Goal: Book appointment/travel/reservation

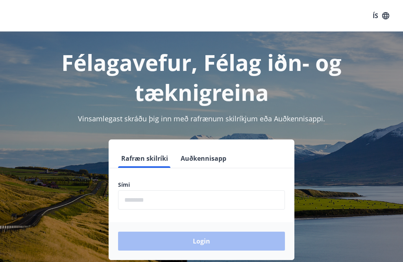
click at [181, 201] on input "phone" at bounding box center [201, 199] width 167 height 19
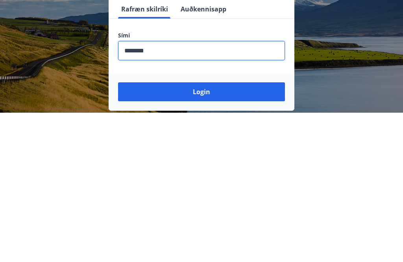
type input "********"
click at [216, 232] on button "Login" at bounding box center [201, 241] width 167 height 19
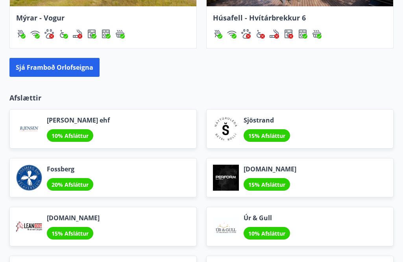
scroll to position [918, 0]
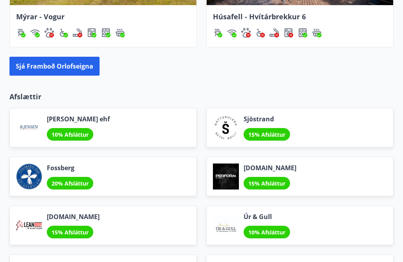
click at [72, 71] on button "Sjá framboð orlofseigna" at bounding box center [54, 66] width 90 height 19
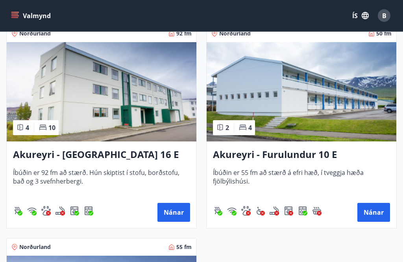
scroll to position [3140, 0]
click at [178, 214] on button "Nánar" at bounding box center [174, 212] width 33 height 19
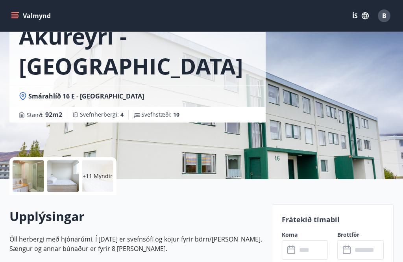
scroll to position [52, 0]
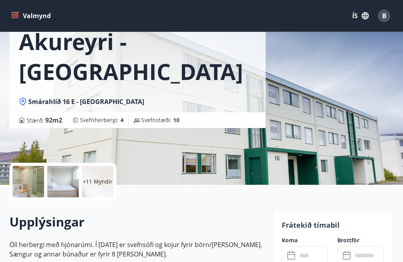
click at [35, 183] on div at bounding box center [29, 182] width 32 height 32
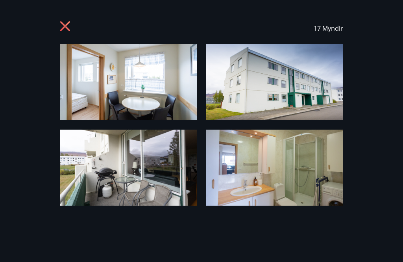
click at [284, 91] on img at bounding box center [274, 82] width 137 height 76
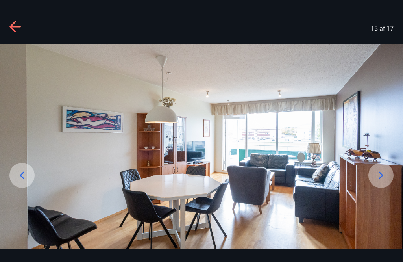
scroll to position [0, 0]
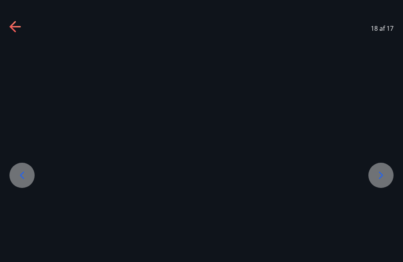
click at [17, 30] on icon at bounding box center [15, 27] width 13 height 13
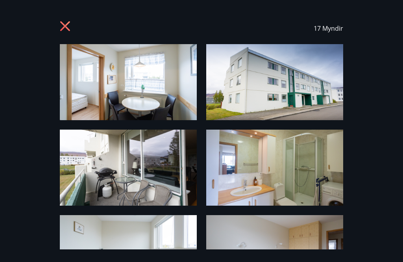
click at [72, 25] on icon at bounding box center [66, 27] width 13 height 13
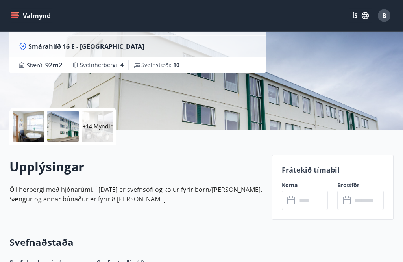
scroll to position [108, 0]
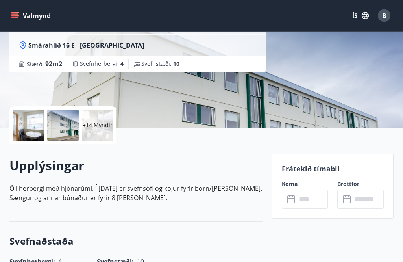
click at [297, 201] on input "text" at bounding box center [313, 199] width 32 height 19
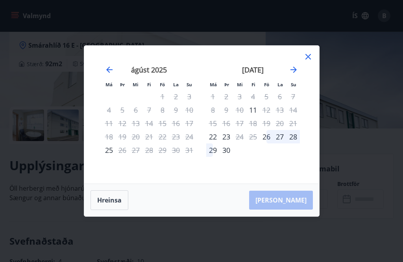
click at [295, 74] on icon "Move forward to switch to the next month." at bounding box center [293, 69] width 9 height 9
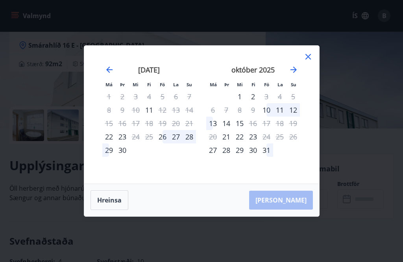
click at [296, 74] on icon "Move forward to switch to the next month." at bounding box center [293, 69] width 9 height 9
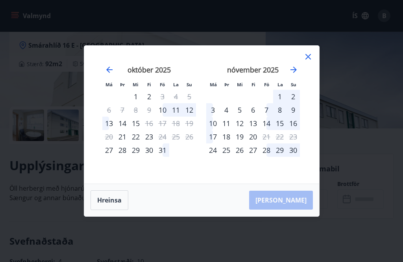
click at [295, 74] on icon "Move forward to switch to the next month." at bounding box center [293, 69] width 9 height 9
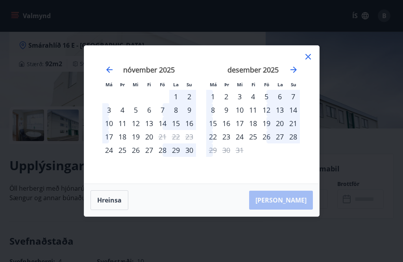
click at [216, 143] on div "22" at bounding box center [212, 136] width 13 height 13
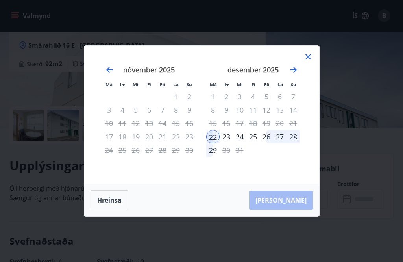
click at [229, 143] on div "23" at bounding box center [226, 136] width 13 height 13
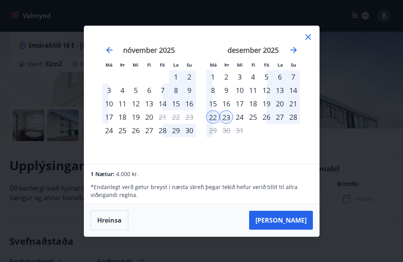
click at [309, 42] on icon at bounding box center [308, 36] width 9 height 9
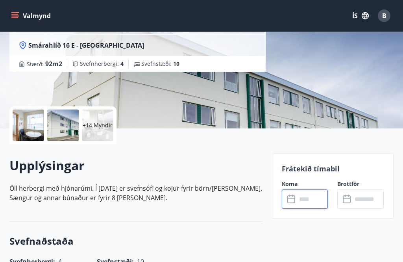
click at [310, 200] on input "text" at bounding box center [313, 198] width 32 height 19
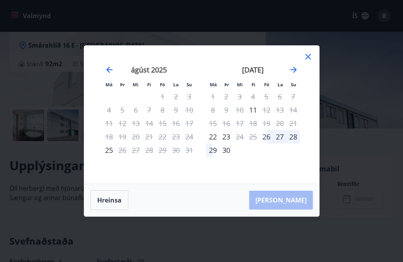
click at [230, 143] on div "23" at bounding box center [226, 136] width 13 height 13
click at [311, 61] on icon at bounding box center [308, 56] width 9 height 9
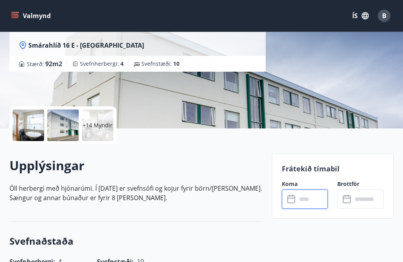
click at [313, 72] on div "Akureyri - Smárahlíð 16 E Smárahlíð 16 E - Akureyri Stærð : 92 m2 Svefnherbergi…" at bounding box center [201, 10] width 385 height 236
click at [301, 202] on input "text" at bounding box center [313, 198] width 32 height 19
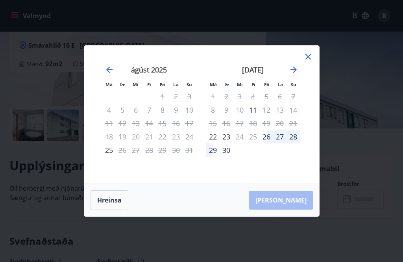
click at [310, 59] on icon at bounding box center [309, 57] width 6 height 6
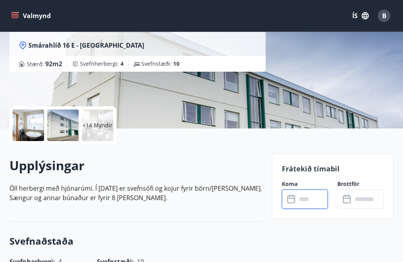
click at [295, 206] on div "​ ​" at bounding box center [305, 198] width 46 height 19
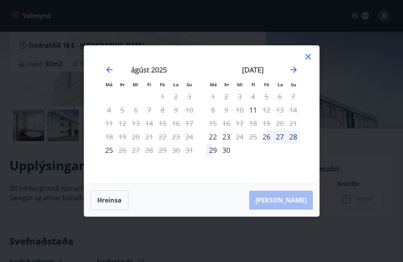
click at [294, 74] on icon "Move forward to switch to the next month." at bounding box center [293, 69] width 9 height 9
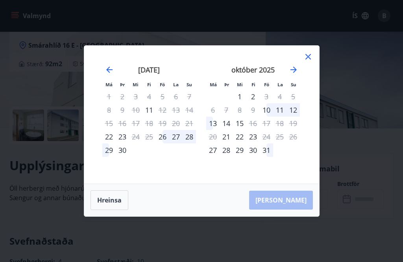
click at [298, 74] on icon "Move forward to switch to the next month." at bounding box center [293, 69] width 9 height 9
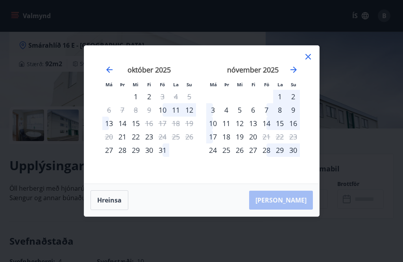
click at [296, 74] on icon "Move forward to switch to the next month." at bounding box center [293, 69] width 9 height 9
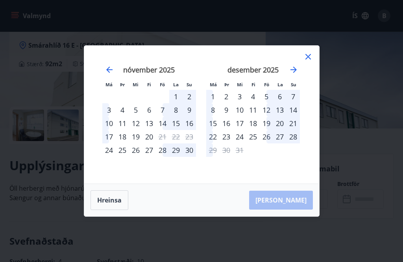
click at [219, 143] on div "22" at bounding box center [212, 136] width 13 height 13
click at [218, 143] on div "22" at bounding box center [212, 136] width 13 height 13
click at [221, 143] on div "23" at bounding box center [226, 136] width 13 height 13
click at [230, 143] on div "23" at bounding box center [226, 136] width 13 height 13
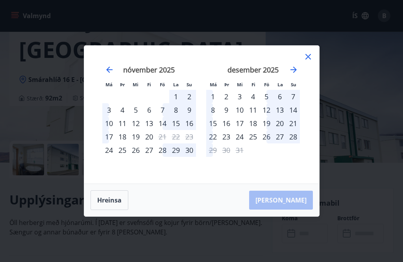
scroll to position [73, 0]
click at [230, 136] on div "23" at bounding box center [226, 136] width 13 height 13
click at [245, 144] on div "31" at bounding box center [239, 149] width 13 height 13
click at [245, 141] on div "24" at bounding box center [239, 136] width 13 height 13
click at [263, 141] on div "26" at bounding box center [266, 136] width 13 height 13
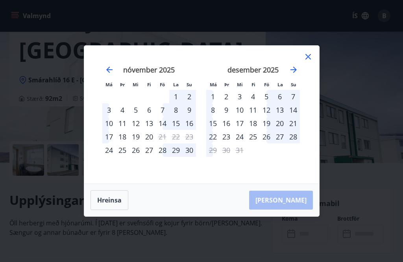
click at [118, 200] on button "Hreinsa" at bounding box center [110, 200] width 38 height 20
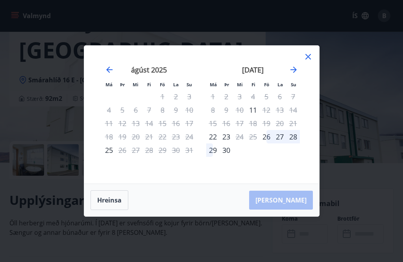
click at [112, 209] on button "Hreinsa" at bounding box center [110, 200] width 38 height 20
click at [115, 201] on button "Hreinsa" at bounding box center [110, 200] width 38 height 20
click at [295, 70] on icon "Move forward to switch to the next month." at bounding box center [294, 70] width 6 height 6
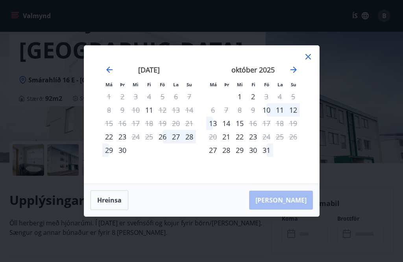
click at [293, 74] on icon "Move forward to switch to the next month." at bounding box center [293, 69] width 9 height 9
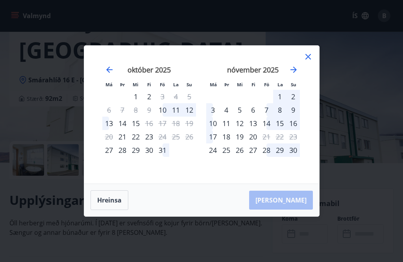
click at [297, 73] on icon "Move forward to switch to the next month." at bounding box center [293, 69] width 9 height 9
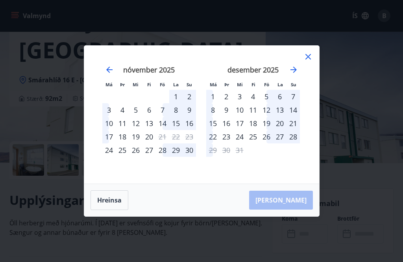
click at [217, 139] on div "22" at bounding box center [212, 136] width 13 height 13
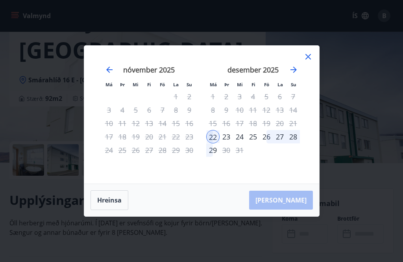
click at [215, 156] on div "29" at bounding box center [212, 149] width 13 height 13
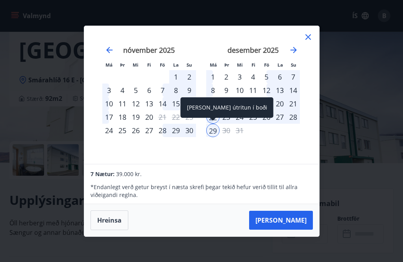
click at [116, 230] on button "Hreinsa" at bounding box center [110, 220] width 38 height 20
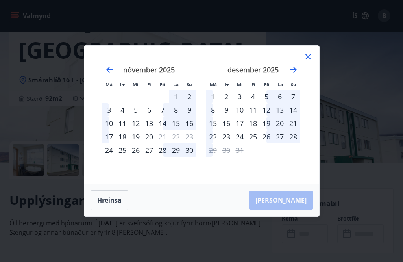
click at [232, 139] on div "23" at bounding box center [226, 136] width 13 height 13
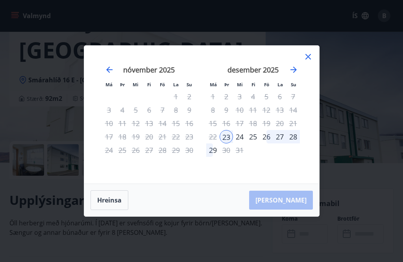
click at [245, 156] on div "31" at bounding box center [239, 149] width 13 height 13
click at [226, 156] on div "30" at bounding box center [226, 149] width 13 height 13
click at [240, 155] on div "31" at bounding box center [239, 149] width 13 height 13
click at [214, 156] on div "29" at bounding box center [212, 149] width 13 height 13
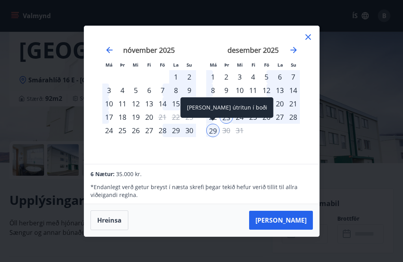
click at [312, 40] on icon at bounding box center [308, 36] width 9 height 9
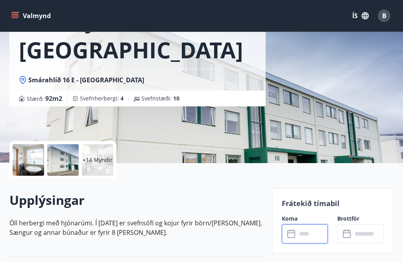
click at [301, 236] on input "text" at bounding box center [313, 233] width 32 height 19
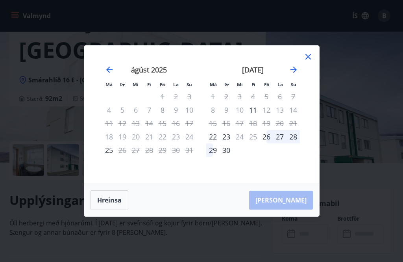
click at [113, 200] on button "Hreinsa" at bounding box center [110, 200] width 38 height 20
click at [311, 61] on icon at bounding box center [308, 56] width 9 height 9
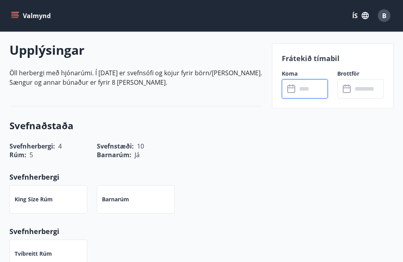
scroll to position [225, 0]
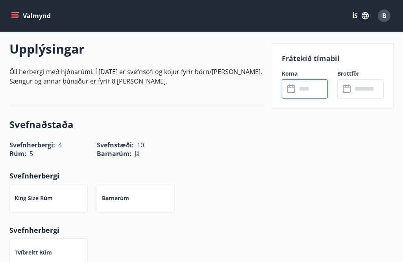
click at [303, 90] on input "text" at bounding box center [313, 88] width 32 height 19
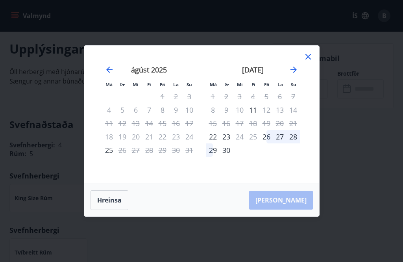
click at [291, 74] on icon "Move forward to switch to the next month." at bounding box center [293, 69] width 9 height 9
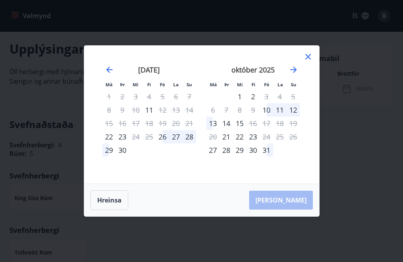
click at [294, 74] on icon "Move forward to switch to the next month." at bounding box center [293, 69] width 9 height 9
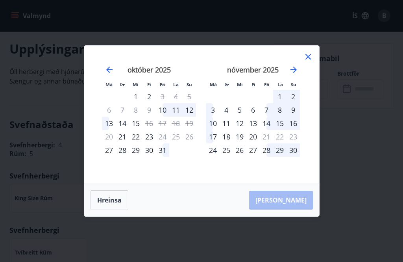
click at [294, 74] on icon "Move forward to switch to the next month." at bounding box center [293, 69] width 9 height 9
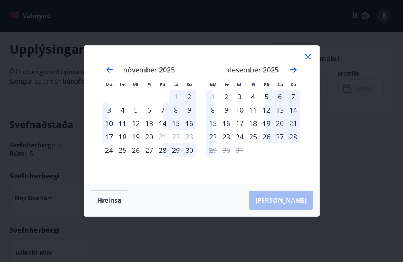
click at [219, 143] on div "22" at bounding box center [212, 136] width 13 height 13
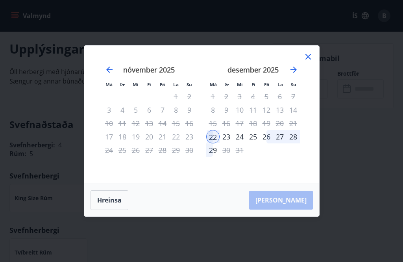
click at [115, 210] on button "Hreinsa" at bounding box center [110, 200] width 38 height 20
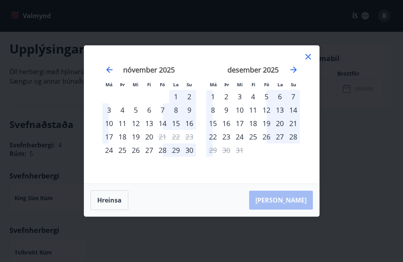
click at [230, 143] on div "23" at bounding box center [226, 136] width 13 height 13
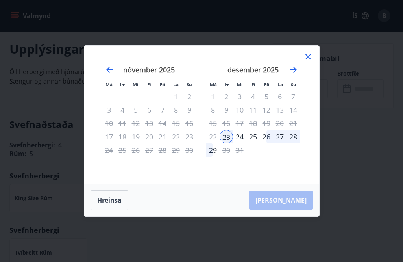
click at [228, 157] on div "30" at bounding box center [226, 149] width 13 height 13
click at [214, 157] on div "29" at bounding box center [212, 149] width 13 height 13
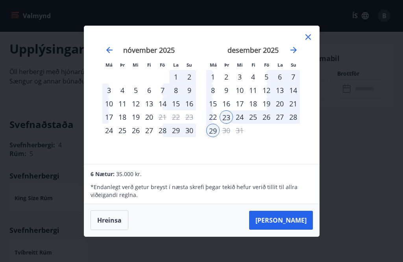
click at [310, 42] on icon at bounding box center [308, 36] width 9 height 9
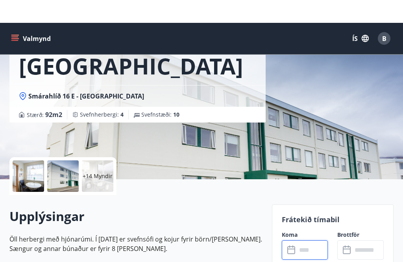
scroll to position [0, 0]
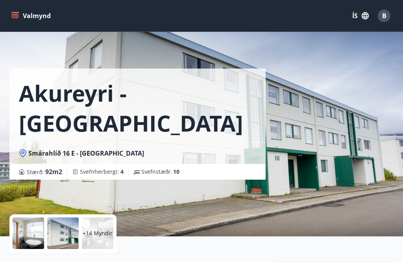
click at [17, 21] on button "Valmynd" at bounding box center [31, 16] width 45 height 14
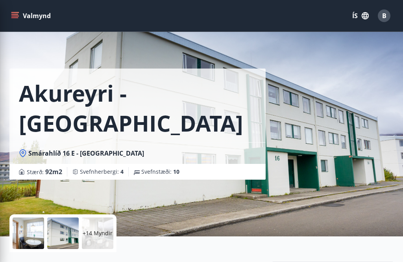
click at [308, 67] on div "Akureyri - Smárahlíð 16 E Smárahlíð 16 E - Akureyri Stærð : 92 m2 Svefnherbergi…" at bounding box center [201, 118] width 385 height 236
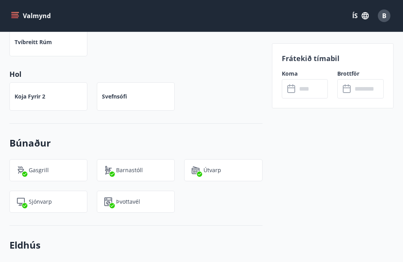
scroll to position [489, 0]
click at [27, 15] on button "Valmynd" at bounding box center [31, 16] width 45 height 14
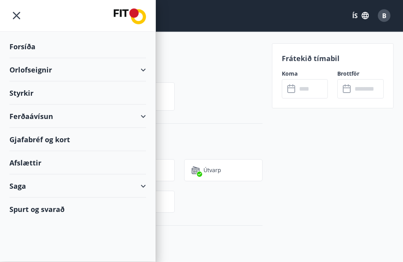
scroll to position [489, 0]
click at [148, 74] on div "Orlofseignir" at bounding box center [78, 69] width 156 height 23
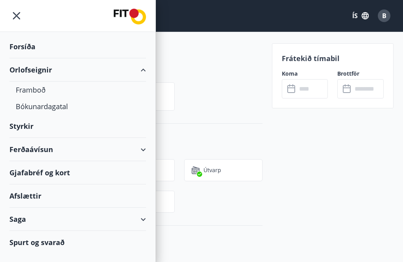
click at [37, 89] on div "Framboð" at bounding box center [78, 90] width 124 height 17
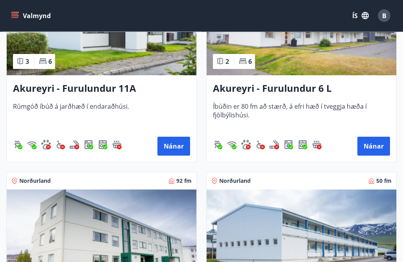
scroll to position [2994, 0]
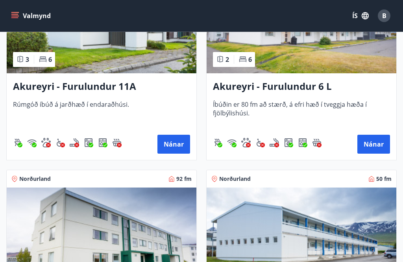
click at [177, 149] on button "Nánar" at bounding box center [174, 144] width 33 height 19
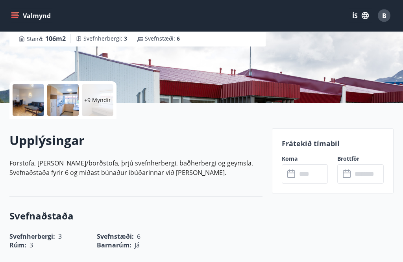
scroll to position [133, 0]
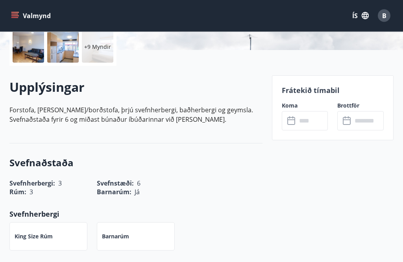
click at [293, 123] on icon at bounding box center [292, 121] width 9 height 9
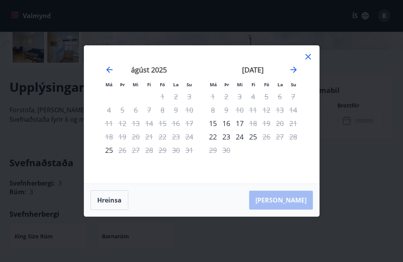
click at [289, 74] on icon "Move forward to switch to the next month." at bounding box center [293, 69] width 9 height 9
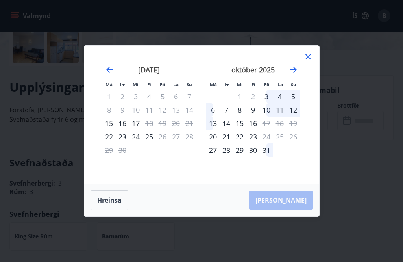
click at [294, 74] on icon "Move forward to switch to the next month." at bounding box center [293, 69] width 9 height 9
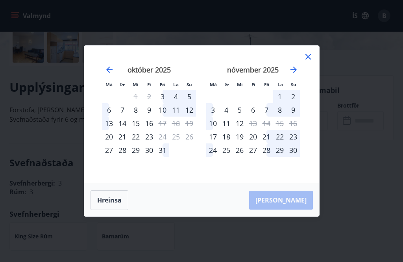
click at [298, 74] on icon "Move forward to switch to the next month." at bounding box center [293, 69] width 9 height 9
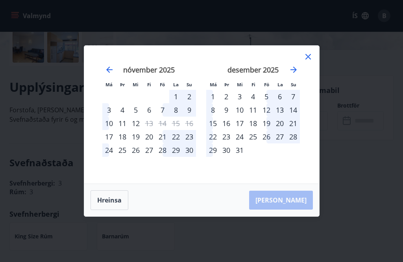
click at [217, 143] on div "22" at bounding box center [212, 136] width 13 height 13
click at [216, 143] on div "22" at bounding box center [212, 136] width 13 height 13
click at [229, 143] on div "23" at bounding box center [226, 136] width 13 height 13
click at [243, 143] on div "24" at bounding box center [239, 136] width 13 height 13
click at [257, 143] on div "25" at bounding box center [253, 136] width 13 height 13
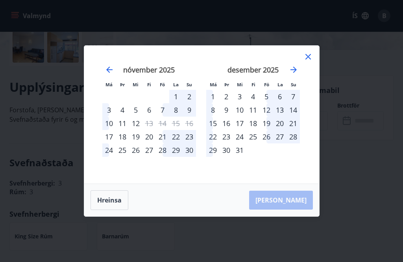
click at [112, 210] on button "Hreinsa" at bounding box center [110, 200] width 38 height 20
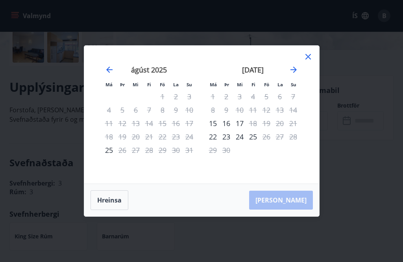
click at [292, 74] on icon "Move forward to switch to the next month." at bounding box center [293, 69] width 9 height 9
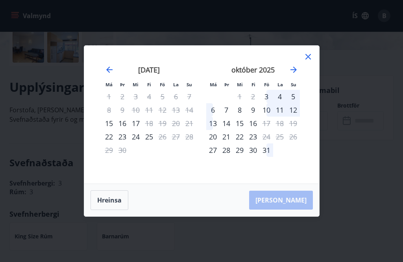
click at [294, 74] on icon "Move forward to switch to the next month." at bounding box center [293, 69] width 9 height 9
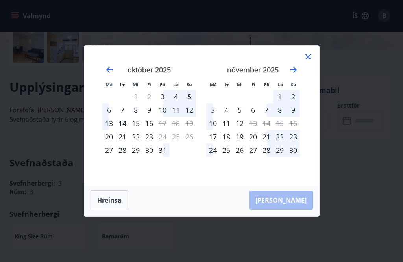
click at [293, 74] on icon "Move forward to switch to the next month." at bounding box center [293, 69] width 9 height 9
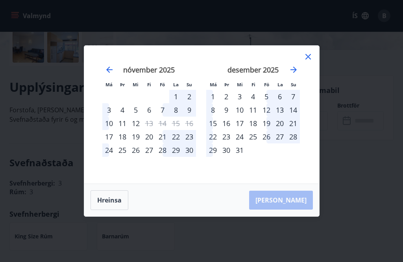
click at [217, 157] on div "29" at bounding box center [212, 149] width 13 height 13
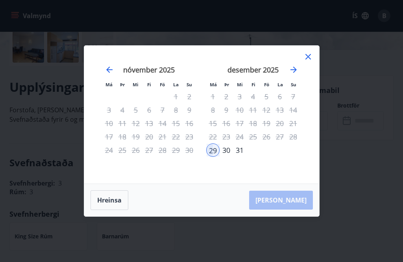
click at [266, 143] on div "26" at bounding box center [266, 136] width 13 height 13
click at [307, 61] on icon at bounding box center [308, 56] width 9 height 9
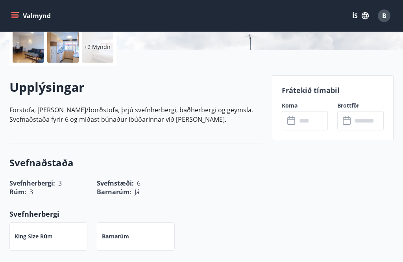
click at [294, 126] on div "​ ​" at bounding box center [305, 120] width 46 height 19
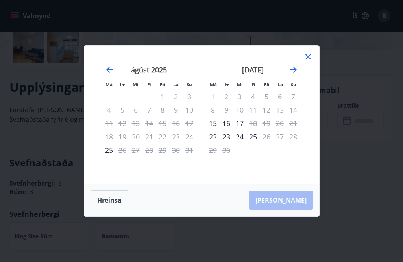
click at [290, 74] on icon "Move forward to switch to the next month." at bounding box center [293, 69] width 9 height 9
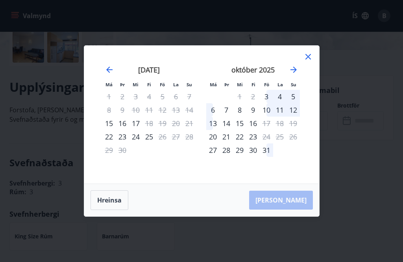
click at [292, 74] on icon "Move forward to switch to the next month." at bounding box center [293, 69] width 9 height 9
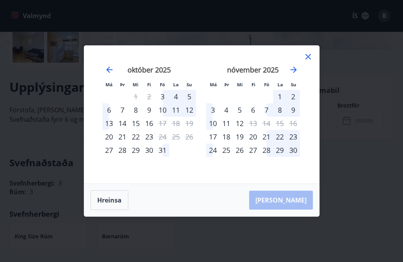
click at [295, 74] on icon "Move forward to switch to the next month." at bounding box center [293, 69] width 9 height 9
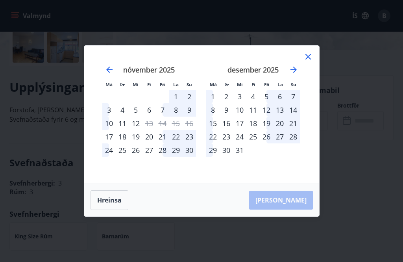
click at [229, 143] on div "23" at bounding box center [226, 136] width 13 height 13
click at [229, 157] on div "30" at bounding box center [226, 149] width 13 height 13
click at [215, 143] on div "22" at bounding box center [212, 136] width 13 height 13
click at [242, 143] on div "24" at bounding box center [239, 136] width 13 height 13
click at [255, 143] on div "25" at bounding box center [253, 136] width 13 height 13
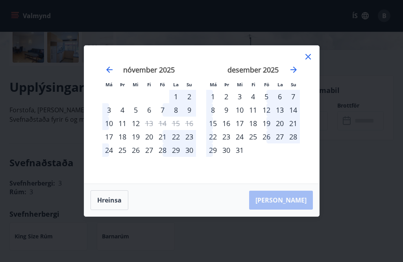
click at [221, 157] on div "30" at bounding box center [226, 149] width 13 height 13
click at [214, 157] on div "29" at bounding box center [212, 149] width 13 height 13
click at [226, 157] on div "30" at bounding box center [226, 149] width 13 height 13
click at [239, 157] on div "31" at bounding box center [239, 149] width 13 height 13
click at [253, 143] on div "25" at bounding box center [253, 136] width 13 height 13
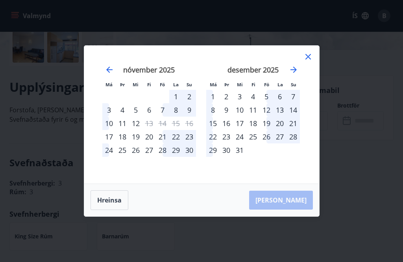
click at [234, 143] on div "24" at bounding box center [239, 136] width 13 height 13
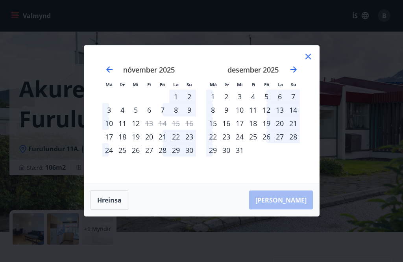
scroll to position [0, 0]
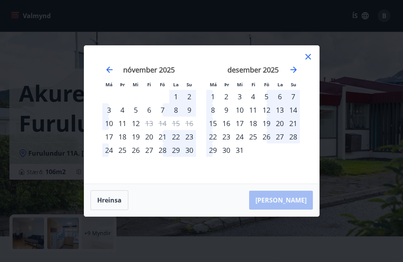
click at [115, 204] on button "Hreinsa" at bounding box center [110, 200] width 38 height 20
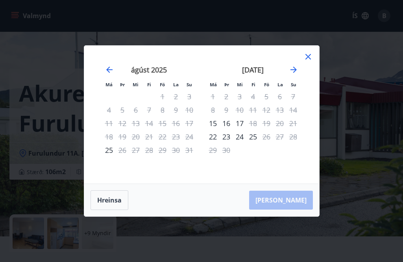
click at [295, 73] on icon "Move forward to switch to the next month." at bounding box center [293, 69] width 9 height 9
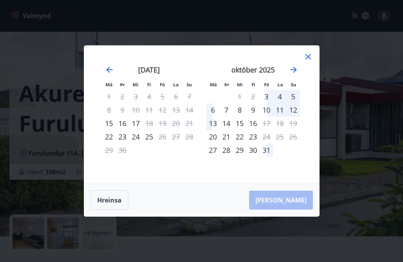
click at [295, 73] on icon "Move forward to switch to the next month." at bounding box center [293, 69] width 9 height 9
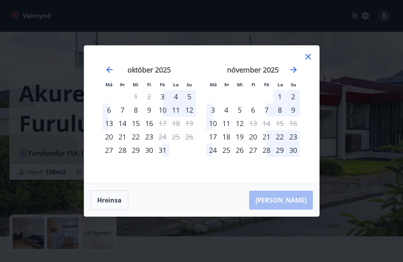
click at [295, 72] on icon "Move forward to switch to the next month." at bounding box center [293, 69] width 9 height 9
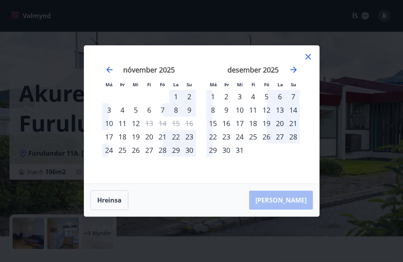
click at [273, 126] on div "19" at bounding box center [266, 123] width 13 height 13
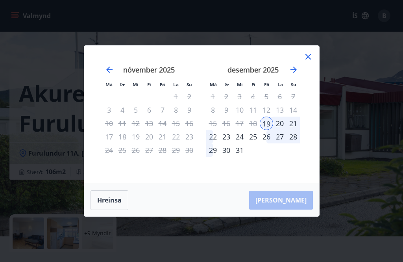
click at [216, 154] on div "29" at bounding box center [212, 149] width 13 height 13
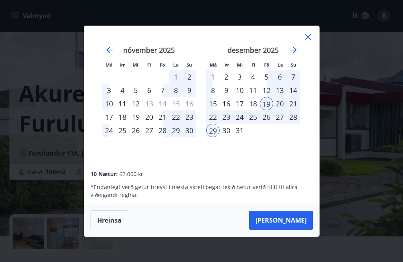
click at [226, 136] on div "30" at bounding box center [226, 130] width 13 height 13
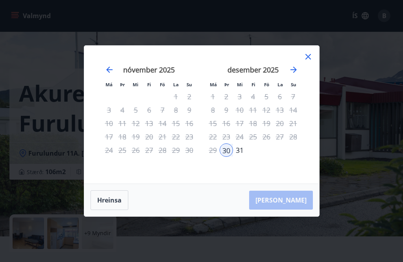
click at [114, 203] on button "Hreinsa" at bounding box center [110, 200] width 38 height 20
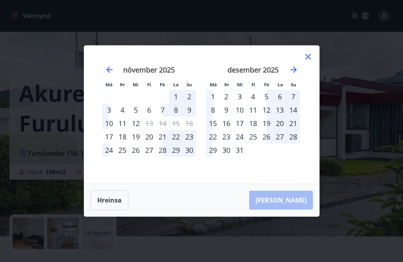
click at [119, 201] on button "Hreinsa" at bounding box center [110, 200] width 38 height 20
click at [311, 59] on icon at bounding box center [309, 57] width 6 height 6
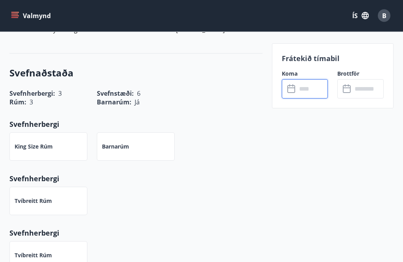
scroll to position [277, 0]
click at [305, 88] on input "text" at bounding box center [313, 88] width 32 height 19
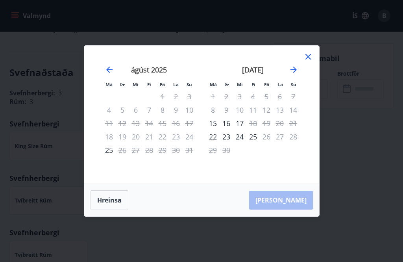
click at [297, 74] on icon "Move forward to switch to the next month." at bounding box center [293, 69] width 9 height 9
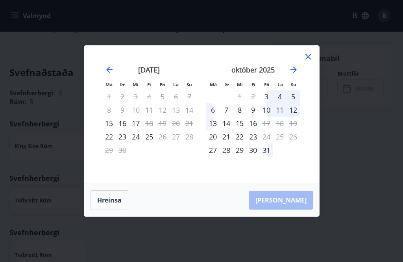
click at [297, 74] on icon "Move forward to switch to the next month." at bounding box center [293, 69] width 9 height 9
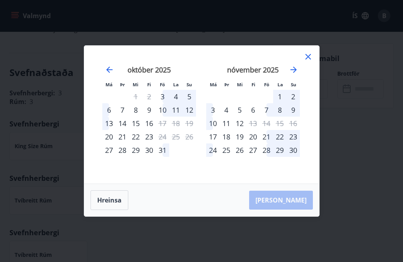
click at [294, 74] on icon "Move forward to switch to the next month." at bounding box center [293, 69] width 9 height 9
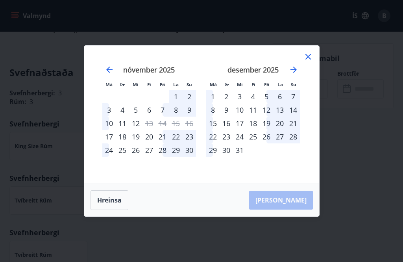
click at [219, 143] on div "22" at bounding box center [212, 136] width 13 height 13
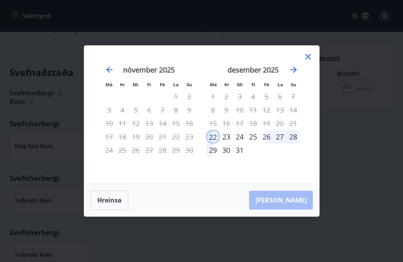
click at [295, 74] on icon "Move forward to switch to the next month." at bounding box center [293, 69] width 9 height 9
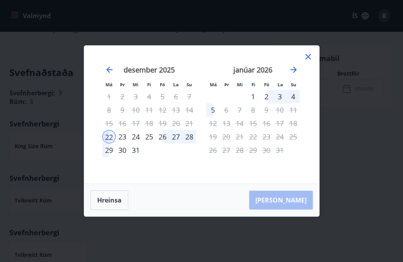
click at [269, 103] on div "2" at bounding box center [266, 96] width 13 height 13
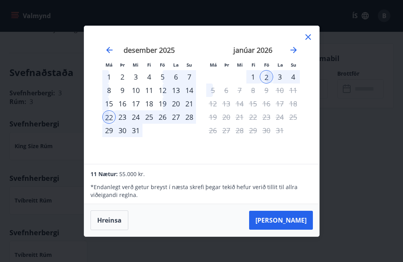
click at [308, 42] on icon at bounding box center [308, 36] width 9 height 9
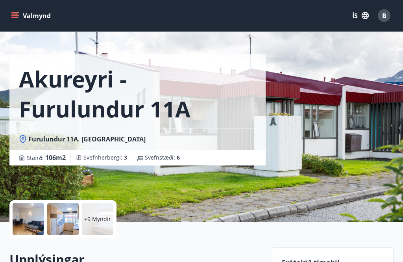
scroll to position [0, 0]
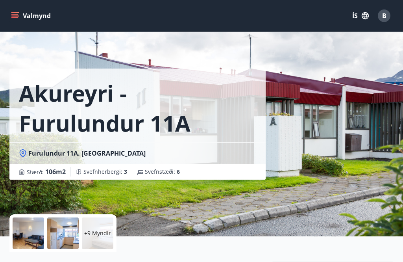
click at [99, 229] on div "+9 Myndir" at bounding box center [98, 233] width 32 height 32
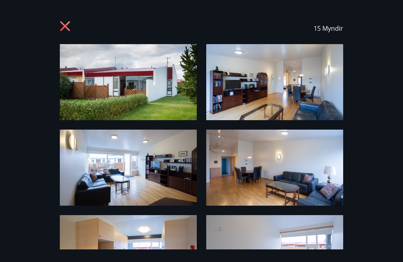
click at [285, 92] on img at bounding box center [274, 82] width 137 height 76
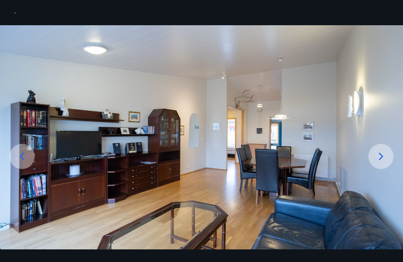
scroll to position [19, 0]
click at [384, 169] on div at bounding box center [381, 156] width 25 height 25
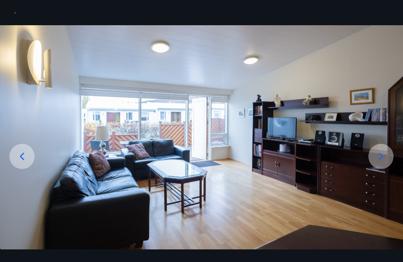
click at [383, 160] on icon at bounding box center [381, 155] width 4 height 7
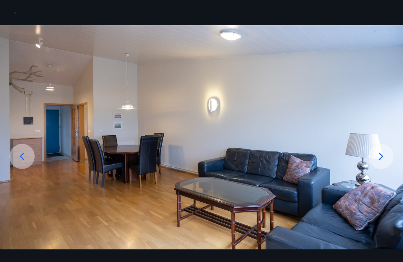
click at [386, 163] on icon at bounding box center [381, 156] width 13 height 13
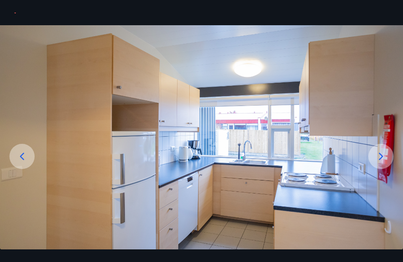
click at [382, 163] on icon at bounding box center [381, 156] width 13 height 13
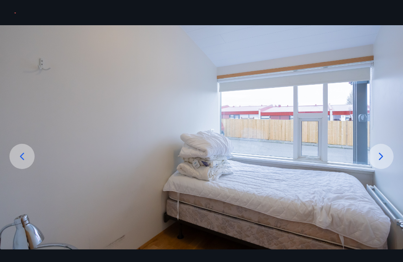
click at [383, 163] on icon at bounding box center [381, 156] width 13 height 13
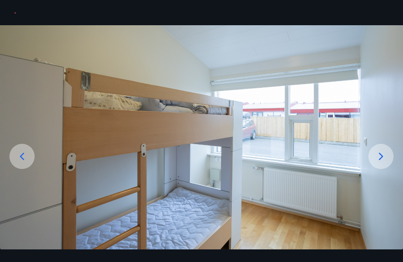
click at [383, 160] on icon at bounding box center [381, 155] width 4 height 7
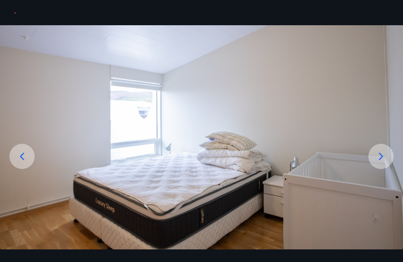
click at [379, 163] on icon at bounding box center [381, 156] width 13 height 13
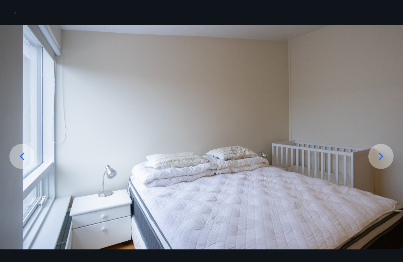
click at [384, 163] on icon at bounding box center [381, 156] width 13 height 13
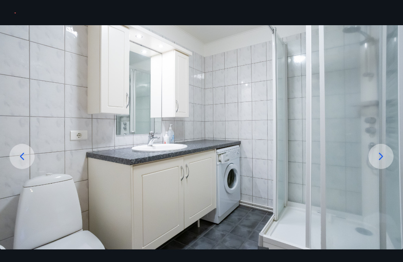
click at [385, 163] on icon at bounding box center [381, 156] width 13 height 13
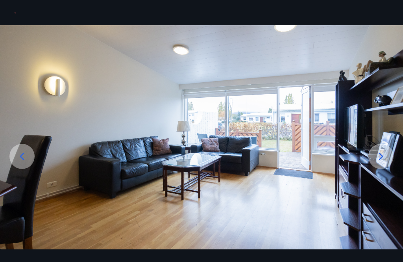
click at [381, 160] on icon at bounding box center [381, 155] width 4 height 7
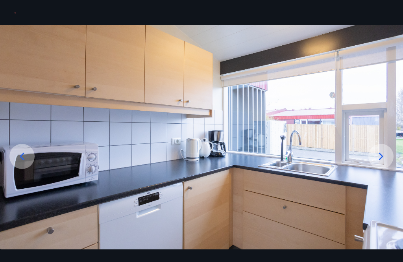
click at [381, 163] on icon at bounding box center [381, 156] width 13 height 13
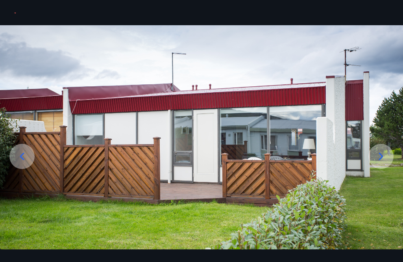
click at [380, 163] on icon at bounding box center [381, 156] width 13 height 13
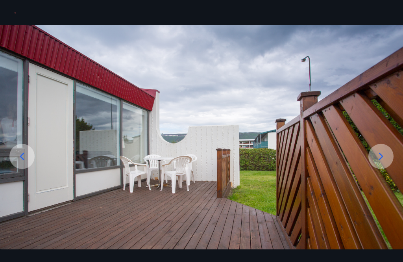
click at [386, 163] on icon at bounding box center [381, 156] width 13 height 13
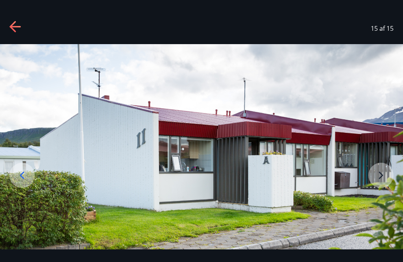
scroll to position [0, 0]
click at [15, 26] on icon at bounding box center [14, 27] width 11 height 2
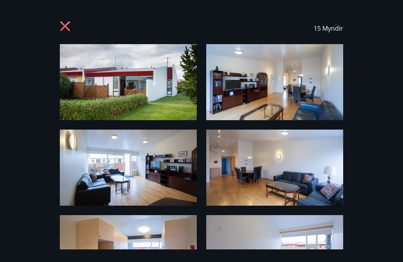
click at [64, 28] on icon at bounding box center [65, 26] width 10 height 10
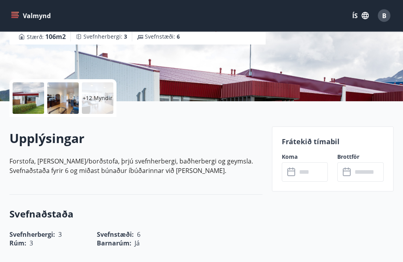
scroll to position [145, 0]
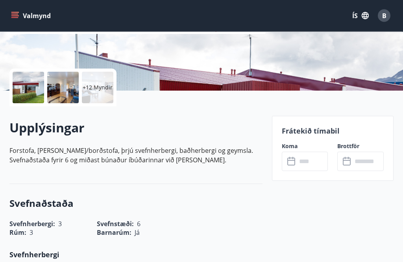
click at [300, 162] on input "text" at bounding box center [313, 161] width 32 height 19
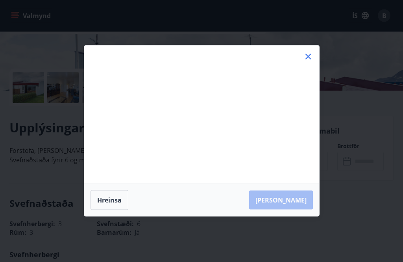
scroll to position [146, 0]
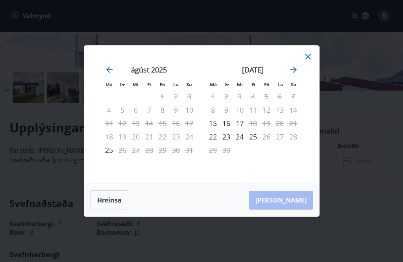
click at [297, 74] on icon "Move forward to switch to the next month." at bounding box center [293, 69] width 9 height 9
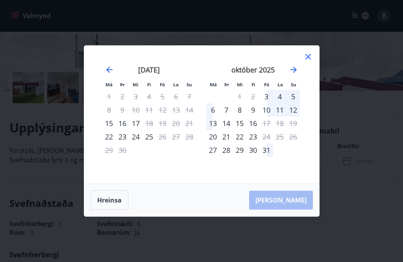
click at [293, 74] on icon "Move forward to switch to the next month." at bounding box center [293, 69] width 9 height 9
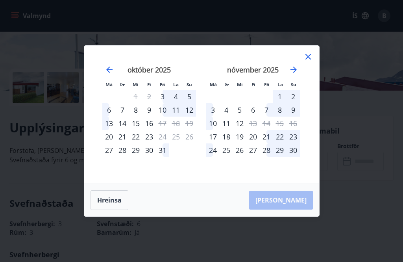
click at [296, 74] on icon "Move forward to switch to the next month." at bounding box center [293, 69] width 9 height 9
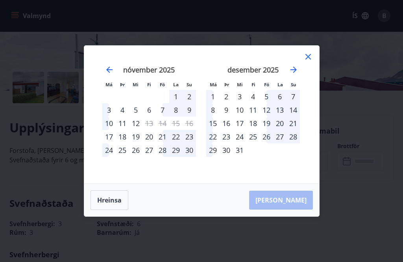
click at [217, 143] on div "22" at bounding box center [212, 136] width 13 height 13
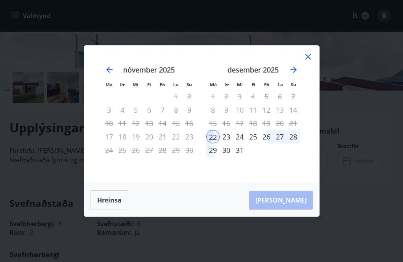
click at [297, 74] on icon "Move forward to switch to the next month." at bounding box center [293, 69] width 9 height 9
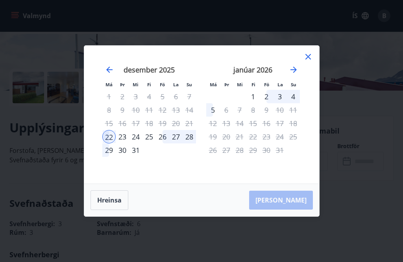
click at [266, 103] on div "2" at bounding box center [266, 96] width 13 height 13
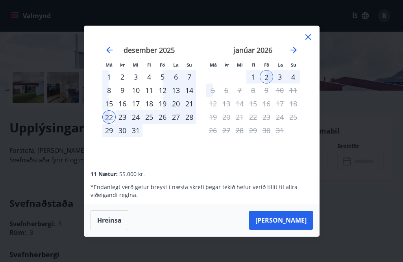
click at [297, 230] on button "[PERSON_NAME]" at bounding box center [281, 220] width 64 height 19
click at [312, 42] on icon at bounding box center [308, 36] width 9 height 9
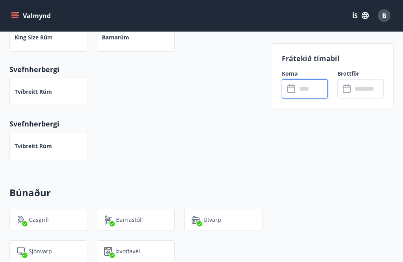
scroll to position [386, 0]
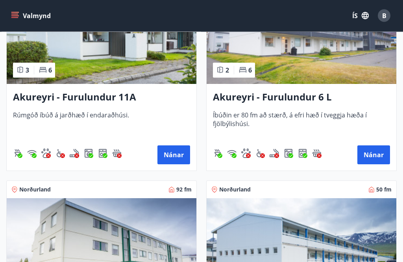
scroll to position [2971, 0]
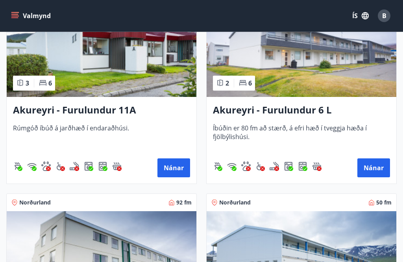
click at [374, 171] on button "Nánar" at bounding box center [374, 167] width 33 height 19
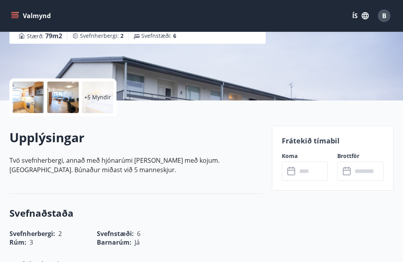
scroll to position [136, 0]
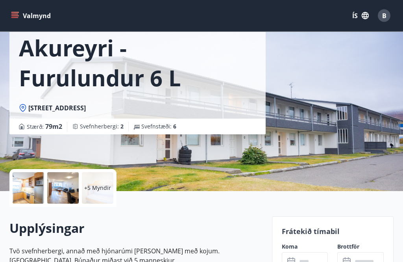
click at [97, 188] on p "+5 Myndir" at bounding box center [97, 188] width 27 height 8
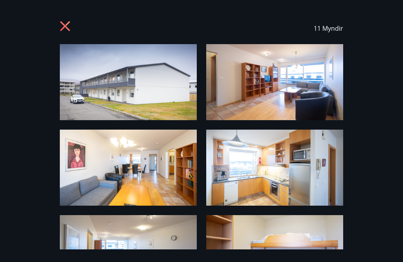
click at [288, 90] on img at bounding box center [274, 82] width 137 height 76
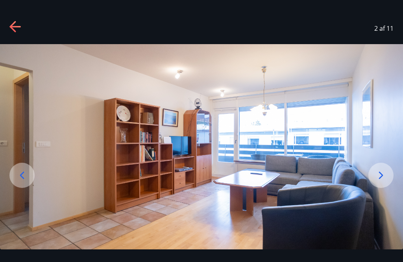
scroll to position [0, 0]
click at [386, 182] on icon at bounding box center [381, 175] width 13 height 13
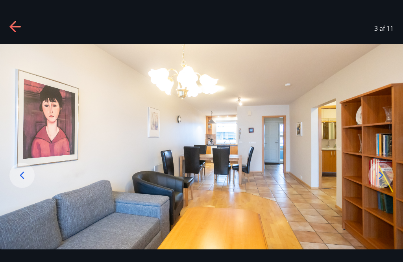
click at [383, 179] on icon at bounding box center [381, 174] width 4 height 7
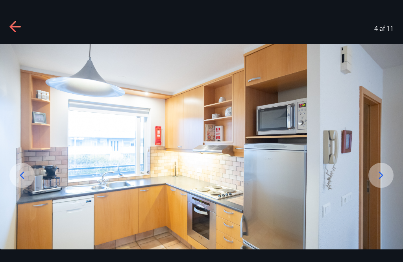
click at [384, 182] on icon at bounding box center [381, 175] width 13 height 13
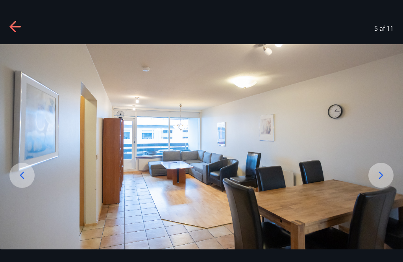
click at [383, 182] on icon at bounding box center [381, 175] width 13 height 13
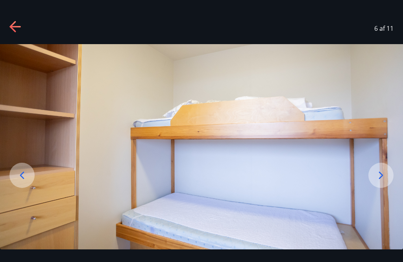
click at [380, 182] on icon at bounding box center [381, 175] width 13 height 13
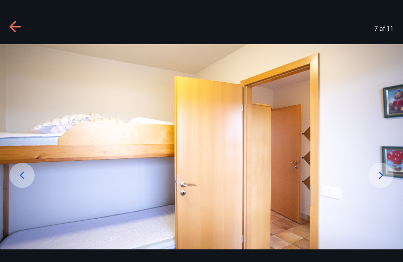
click at [377, 182] on icon at bounding box center [381, 175] width 13 height 13
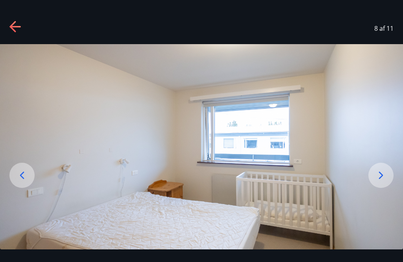
click at [379, 182] on icon at bounding box center [381, 175] width 13 height 13
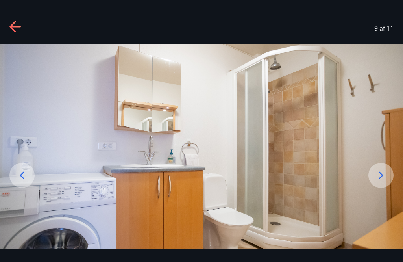
click at [379, 182] on icon at bounding box center [381, 175] width 13 height 13
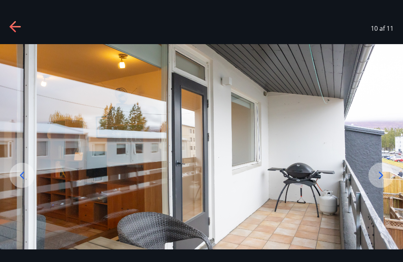
click at [381, 182] on icon at bounding box center [381, 175] width 13 height 13
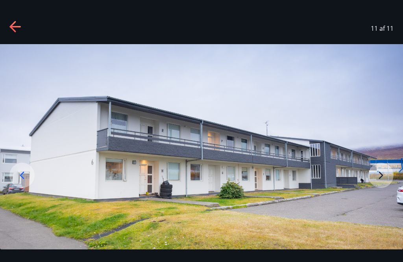
click at [384, 188] on img at bounding box center [201, 156] width 403 height 224
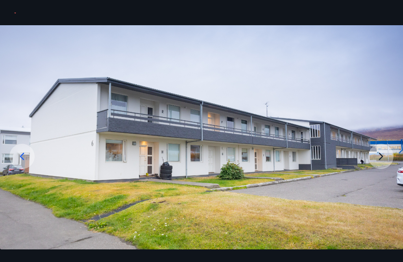
click at [383, 168] on img at bounding box center [201, 137] width 403 height 224
click at [24, 163] on icon at bounding box center [22, 156] width 13 height 13
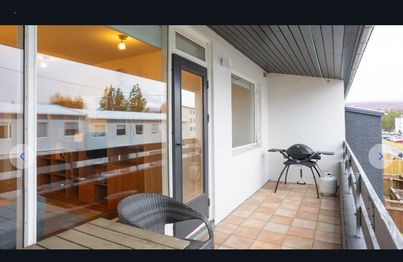
click at [26, 163] on icon at bounding box center [22, 156] width 13 height 13
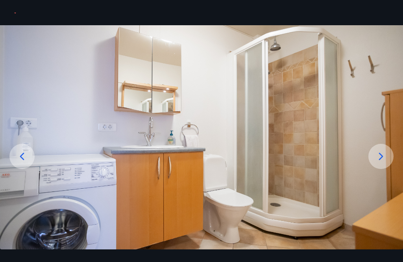
click at [28, 163] on icon at bounding box center [22, 156] width 13 height 13
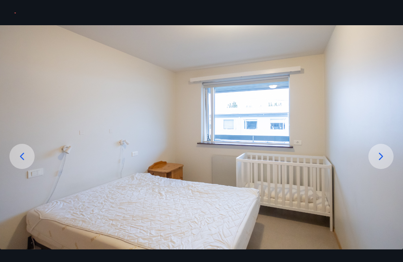
click at [26, 163] on icon at bounding box center [22, 156] width 13 height 13
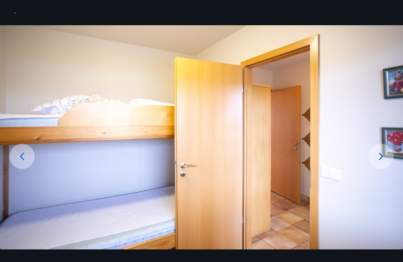
click at [27, 163] on icon at bounding box center [22, 156] width 13 height 13
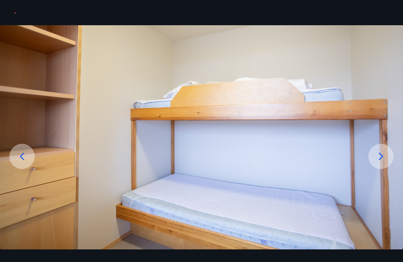
click at [382, 160] on icon at bounding box center [381, 155] width 4 height 7
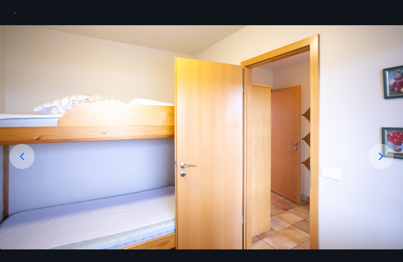
click at [24, 163] on icon at bounding box center [22, 156] width 13 height 13
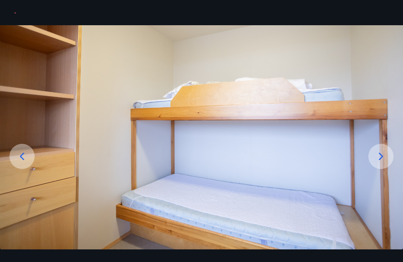
click at [23, 160] on icon at bounding box center [22, 155] width 4 height 7
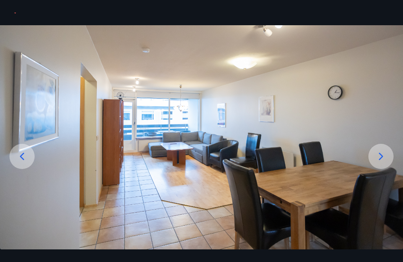
click at [26, 163] on icon at bounding box center [22, 156] width 13 height 13
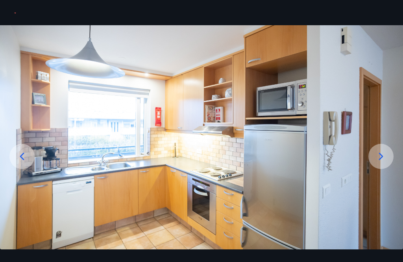
click at [26, 163] on icon at bounding box center [22, 156] width 13 height 13
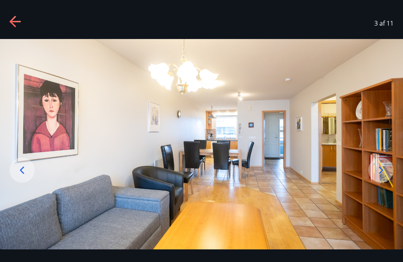
scroll to position [6, 0]
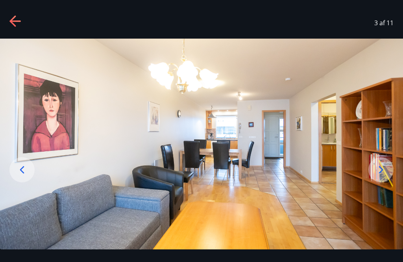
click at [21, 21] on icon at bounding box center [15, 21] width 13 height 13
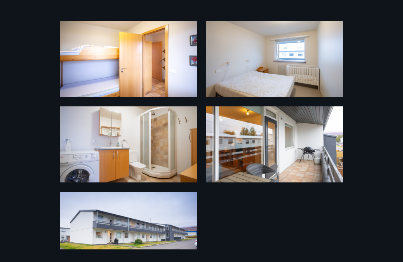
scroll to position [290, 0]
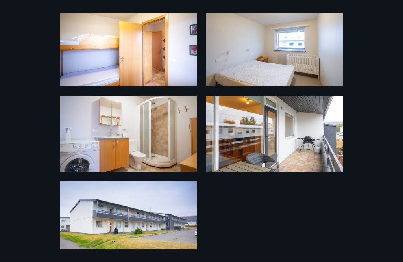
click at [348, 178] on div "11 Myndir" at bounding box center [201, 131] width 403 height 237
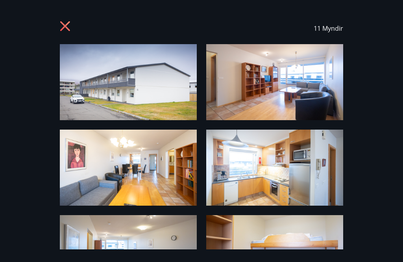
scroll to position [-1, 0]
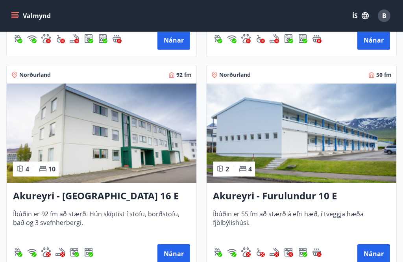
scroll to position [3099, 0]
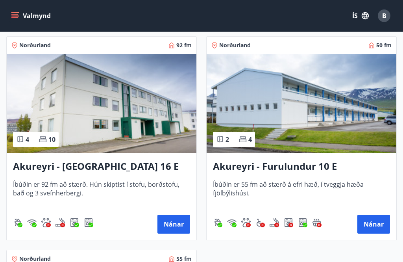
click at [376, 229] on button "Nánar" at bounding box center [374, 224] width 33 height 19
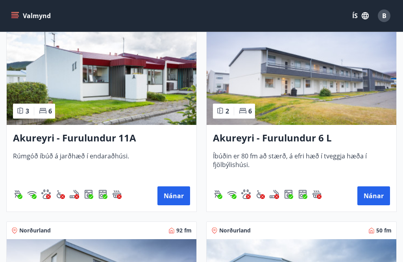
scroll to position [2942, 0]
click at [381, 199] on button "Nánar" at bounding box center [374, 196] width 33 height 19
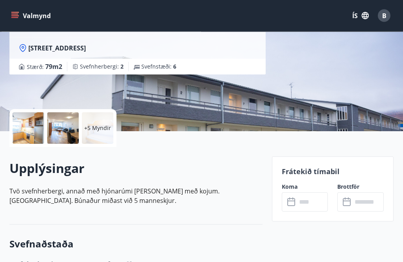
scroll to position [105, 0]
click at [306, 204] on input "text" at bounding box center [313, 201] width 32 height 19
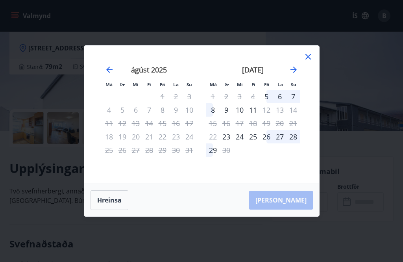
click at [294, 74] on icon "Move forward to switch to the next month." at bounding box center [293, 69] width 9 height 9
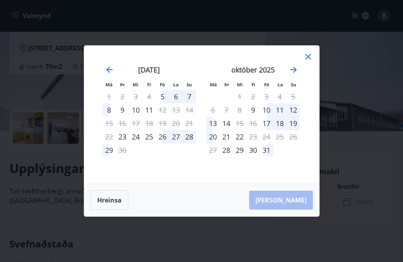
click at [296, 74] on icon "Move forward to switch to the next month." at bounding box center [293, 69] width 9 height 9
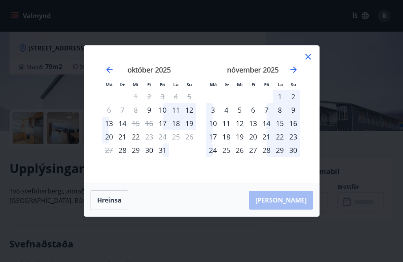
click at [295, 74] on icon "Move forward to switch to the next month." at bounding box center [293, 69] width 9 height 9
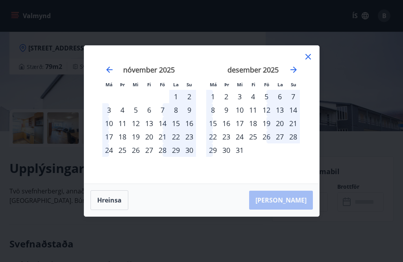
click at [229, 143] on div "23" at bounding box center [226, 136] width 13 height 13
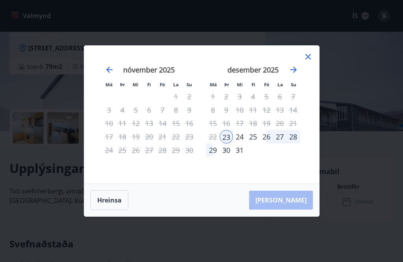
click at [243, 157] on div "31" at bounding box center [239, 149] width 13 height 13
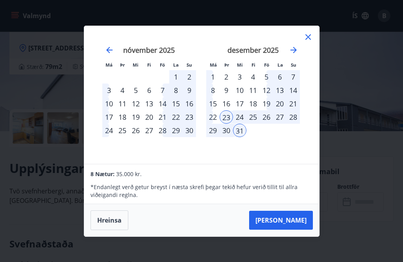
click at [296, 53] on icon "Move forward to switch to the next month." at bounding box center [294, 50] width 6 height 6
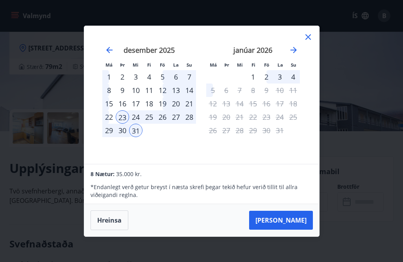
click at [269, 84] on div "2" at bounding box center [266, 76] width 13 height 13
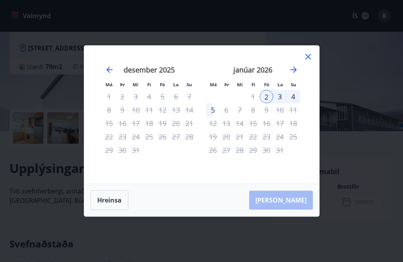
click at [126, 143] on div "23" at bounding box center [122, 136] width 13 height 13
click at [109, 210] on button "Hreinsa" at bounding box center [110, 200] width 38 height 20
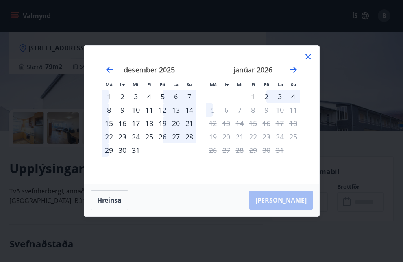
click at [126, 143] on div "23" at bounding box center [122, 136] width 13 height 13
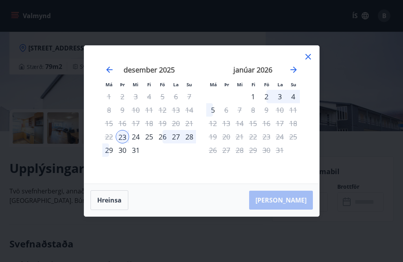
click at [280, 103] on div "3" at bounding box center [279, 96] width 13 height 13
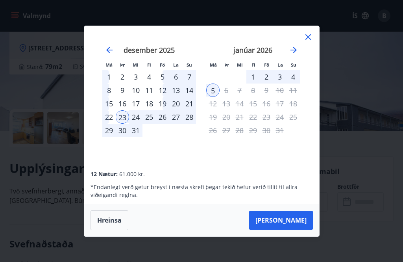
click at [267, 84] on div "2" at bounding box center [266, 76] width 13 height 13
click at [125, 124] on div "23" at bounding box center [122, 116] width 13 height 13
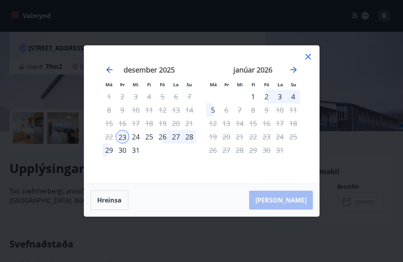
click at [269, 103] on div "2" at bounding box center [266, 96] width 13 height 13
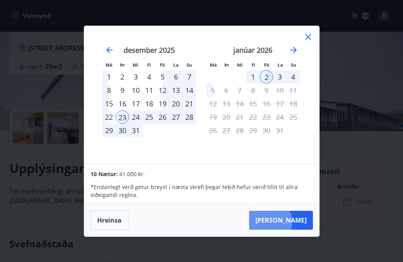
click at [295, 230] on button "[PERSON_NAME]" at bounding box center [281, 220] width 64 height 19
click at [305, 42] on icon at bounding box center [308, 36] width 9 height 9
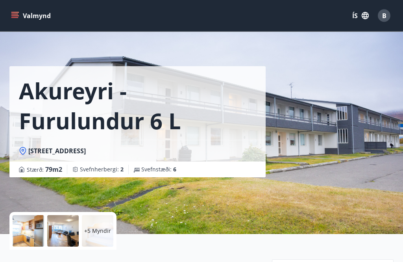
scroll to position [0, 0]
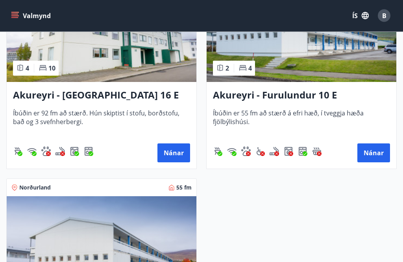
scroll to position [3172, 0]
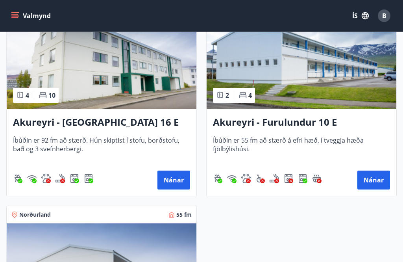
click at [180, 186] on button "Nánar" at bounding box center [174, 180] width 33 height 19
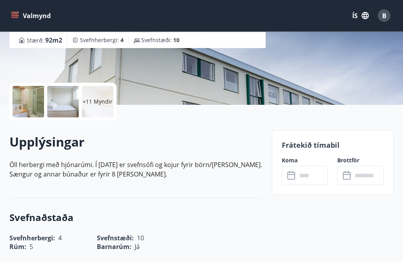
scroll to position [132, 0]
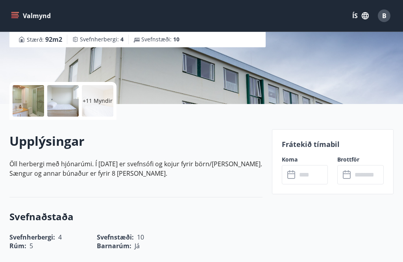
click at [297, 180] on input "text" at bounding box center [313, 174] width 32 height 19
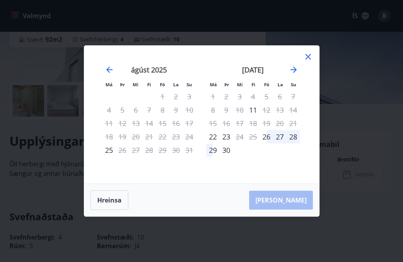
click at [295, 74] on icon "Move forward to switch to the next month." at bounding box center [293, 69] width 9 height 9
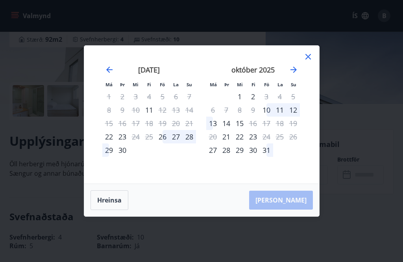
click at [296, 74] on icon "Move forward to switch to the next month." at bounding box center [293, 69] width 9 height 9
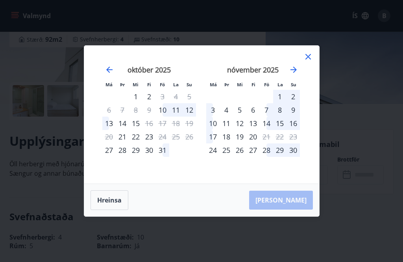
click at [296, 74] on icon "Move forward to switch to the next month." at bounding box center [293, 69] width 9 height 9
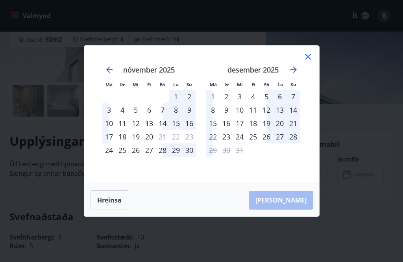
click at [217, 143] on div "22" at bounding box center [212, 136] width 13 height 13
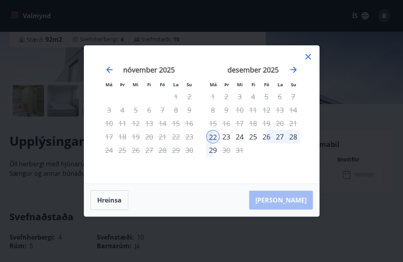
click at [220, 157] on div "30" at bounding box center [226, 149] width 13 height 13
click at [217, 157] on div "29" at bounding box center [212, 149] width 13 height 13
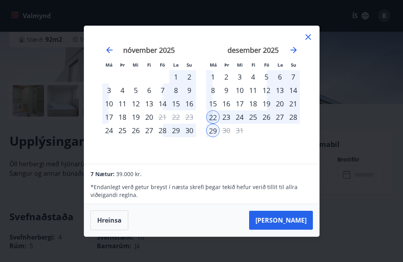
click at [294, 228] on button "[PERSON_NAME]" at bounding box center [281, 220] width 64 height 19
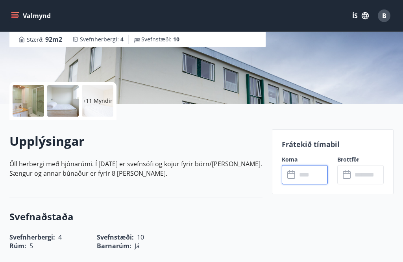
type input "******"
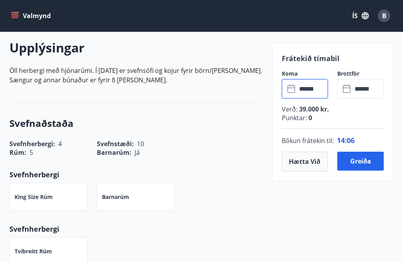
scroll to position [219, 0]
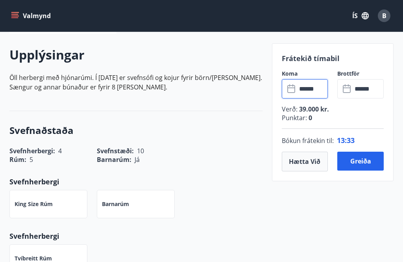
click at [305, 165] on button "Hætta við" at bounding box center [305, 162] width 46 height 20
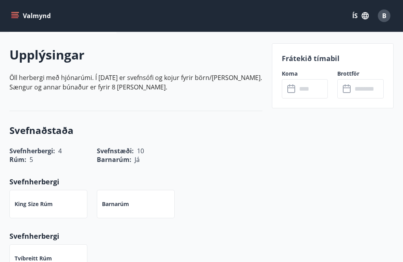
click at [17, 11] on button "Valmynd" at bounding box center [31, 16] width 45 height 14
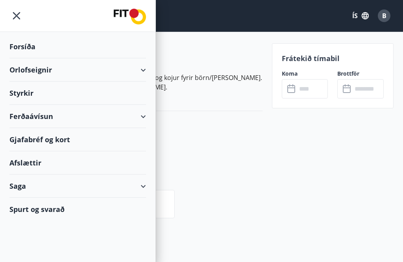
click at [145, 70] on div "Orlofseignir" at bounding box center [77, 69] width 137 height 23
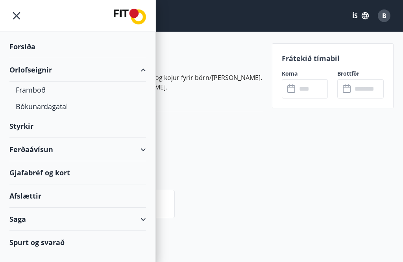
click at [83, 71] on div "Orlofseignir" at bounding box center [77, 69] width 137 height 23
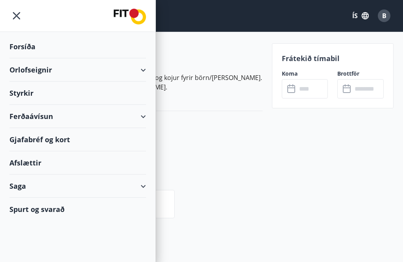
click at [93, 71] on div "Orlofseignir" at bounding box center [77, 69] width 137 height 23
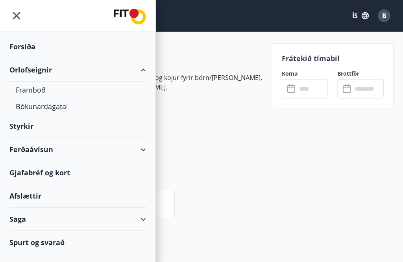
click at [38, 93] on div "Framboð" at bounding box center [78, 90] width 124 height 17
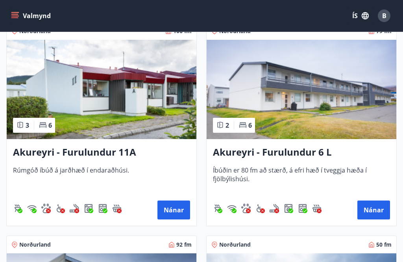
click at [177, 213] on button "Nánar" at bounding box center [174, 210] width 33 height 19
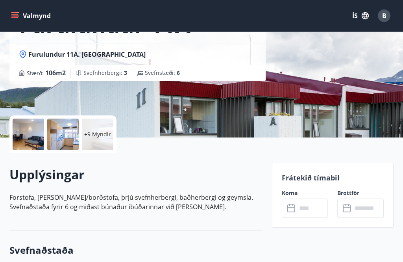
scroll to position [108, 0]
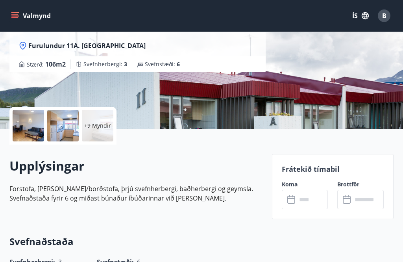
click at [297, 201] on input "text" at bounding box center [313, 199] width 32 height 19
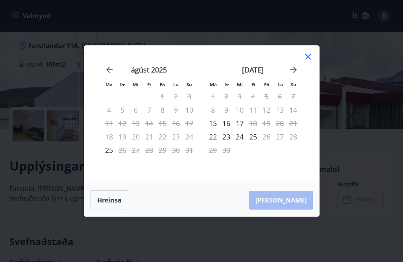
click at [294, 74] on icon "Move forward to switch to the next month." at bounding box center [293, 69] width 9 height 9
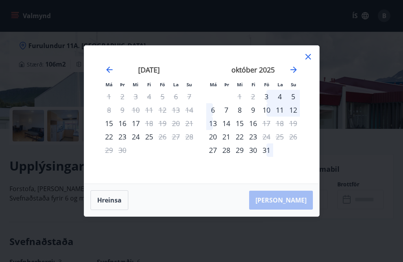
click at [292, 74] on icon "Move forward to switch to the next month." at bounding box center [293, 69] width 9 height 9
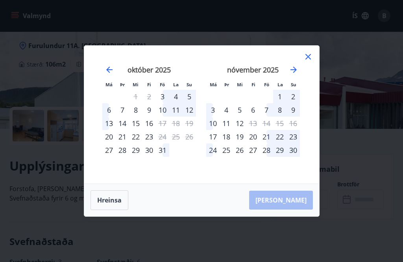
click at [298, 74] on icon "Move forward to switch to the next month." at bounding box center [293, 69] width 9 height 9
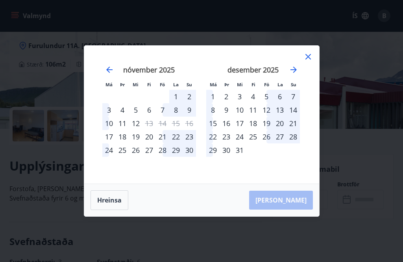
click at [230, 143] on div "23" at bounding box center [226, 136] width 13 height 13
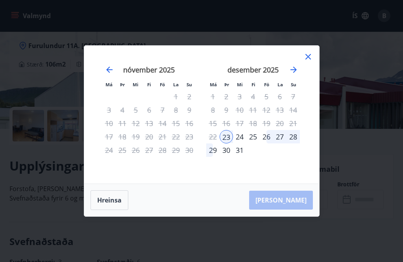
click at [240, 157] on div "31" at bounding box center [239, 149] width 13 height 13
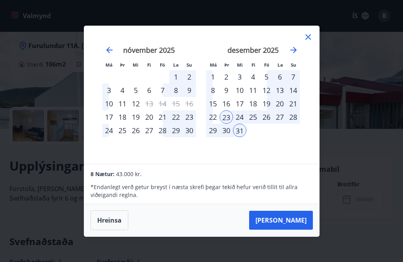
click at [296, 230] on button "[PERSON_NAME]" at bounding box center [281, 220] width 64 height 19
click at [111, 230] on button "Hreinsa" at bounding box center [110, 220] width 38 height 20
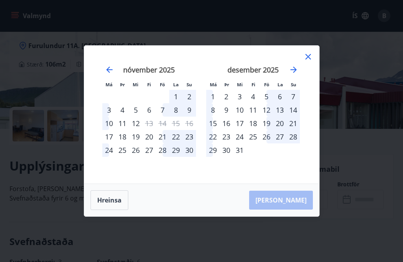
click at [229, 143] on div "23" at bounding box center [226, 136] width 13 height 13
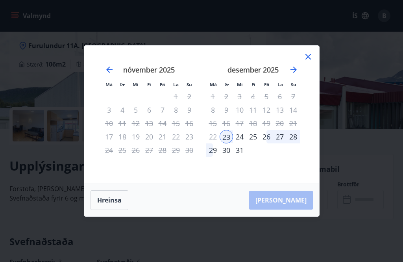
click at [228, 157] on div "30" at bounding box center [226, 149] width 13 height 13
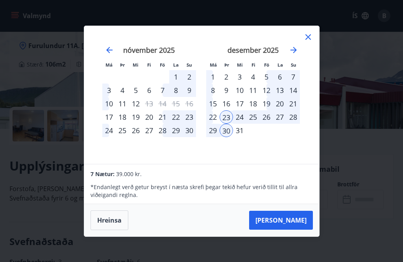
click at [299, 230] on button "[PERSON_NAME]" at bounding box center [281, 220] width 64 height 19
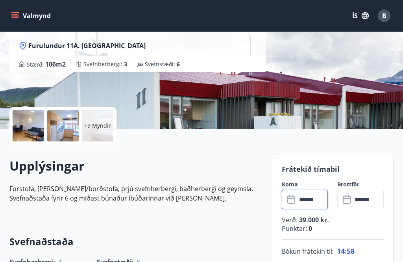
type input "******"
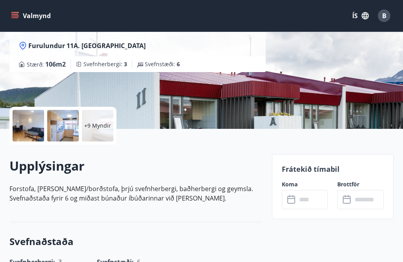
click at [17, 20] on button "Valmynd" at bounding box center [31, 16] width 45 height 14
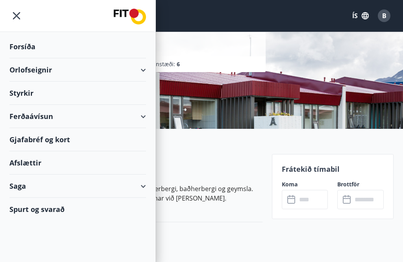
click at [144, 71] on div "Orlofseignir" at bounding box center [77, 69] width 137 height 23
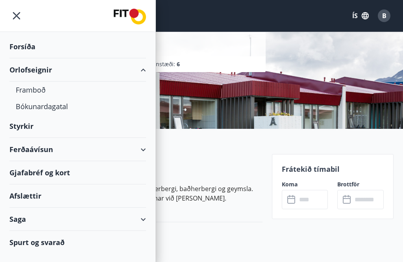
click at [43, 91] on div "Framboð" at bounding box center [78, 90] width 124 height 17
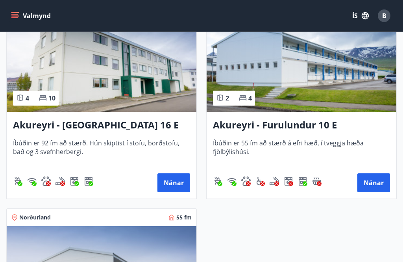
scroll to position [3171, 0]
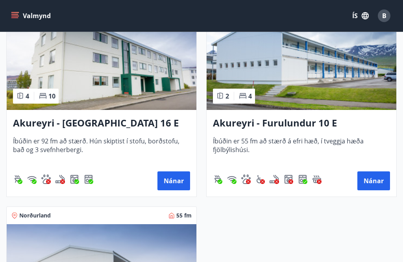
click at [174, 182] on button "Nánar" at bounding box center [174, 180] width 33 height 19
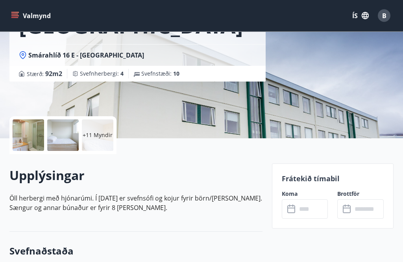
scroll to position [98, 0]
click at [297, 213] on input "text" at bounding box center [313, 208] width 32 height 19
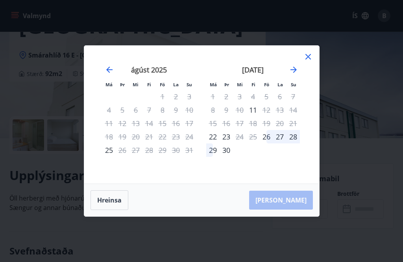
click at [294, 74] on icon "Move forward to switch to the next month." at bounding box center [293, 69] width 9 height 9
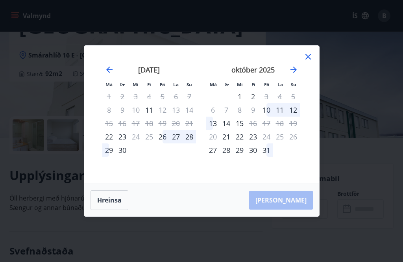
click at [297, 74] on icon "Move forward to switch to the next month." at bounding box center [293, 69] width 9 height 9
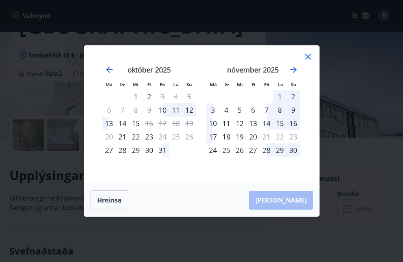
click at [297, 74] on icon "Move forward to switch to the next month." at bounding box center [293, 69] width 9 height 9
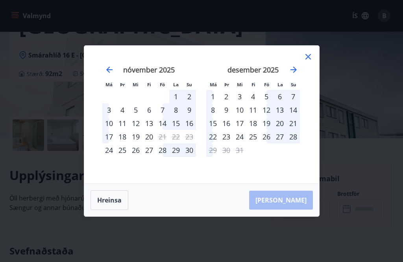
click at [216, 143] on div "22" at bounding box center [212, 136] width 13 height 13
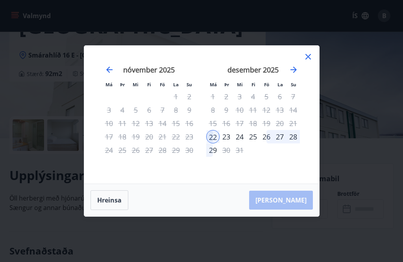
click at [217, 157] on div "29" at bounding box center [212, 149] width 13 height 13
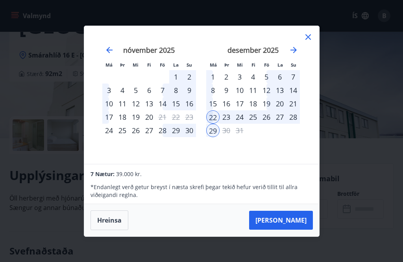
click at [298, 230] on button "[PERSON_NAME]" at bounding box center [281, 220] width 64 height 19
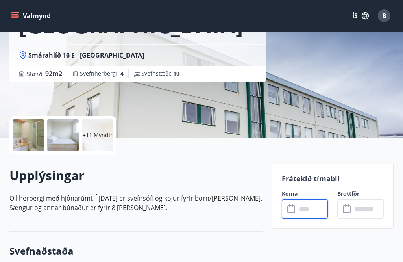
type input "******"
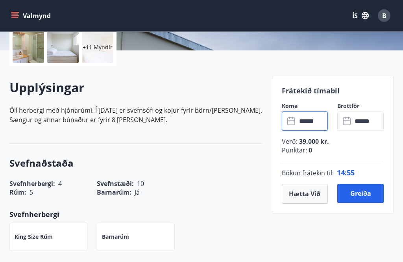
scroll to position [195, 0]
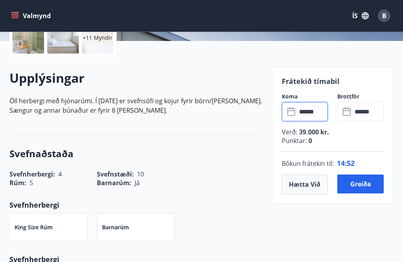
click at [364, 186] on button "Greiða" at bounding box center [361, 184] width 46 height 19
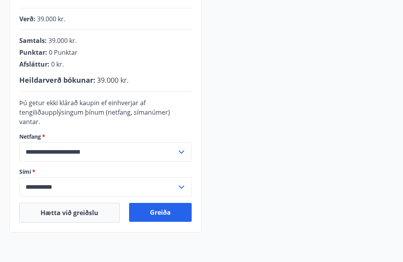
scroll to position [195, 0]
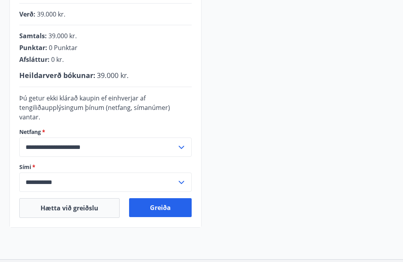
click at [163, 200] on button "Greiða" at bounding box center [160, 207] width 63 height 19
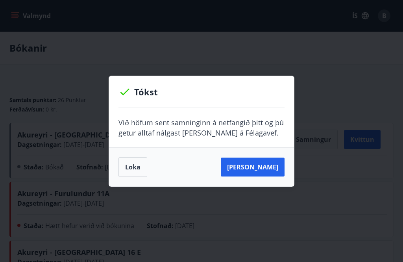
click at [265, 165] on button "Sjá samning" at bounding box center [253, 167] width 64 height 19
click at [258, 169] on button "Sjá samning" at bounding box center [253, 167] width 64 height 19
click at [265, 169] on button "Sjá samning" at bounding box center [253, 167] width 64 height 19
click at [129, 163] on button "Loka" at bounding box center [133, 167] width 29 height 20
click at [136, 169] on button "Loka" at bounding box center [133, 167] width 29 height 20
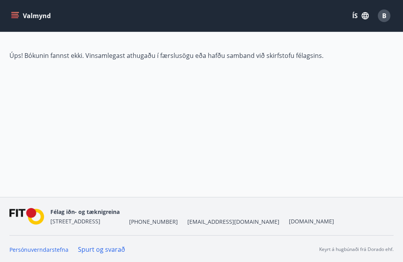
click at [19, 15] on icon "menu" at bounding box center [15, 16] width 8 height 8
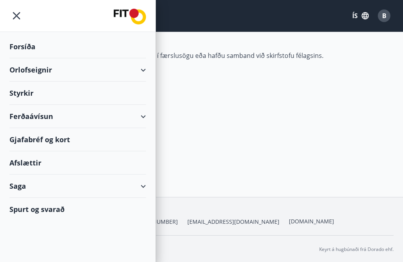
click at [144, 71] on div "Orlofseignir" at bounding box center [77, 69] width 137 height 23
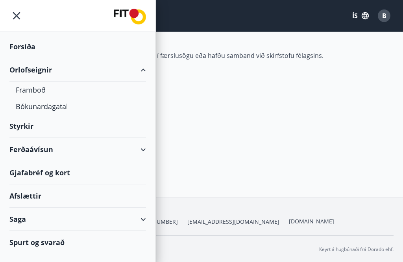
click at [40, 93] on div "Framboð" at bounding box center [78, 90] width 124 height 17
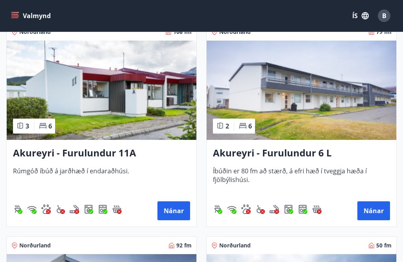
scroll to position [2932, 0]
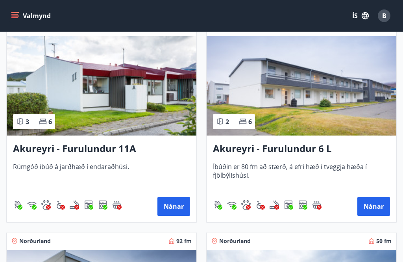
click at [178, 208] on button "Nánar" at bounding box center [174, 206] width 33 height 19
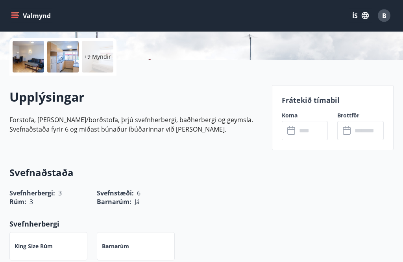
scroll to position [176, 0]
click at [297, 130] on input "text" at bounding box center [313, 130] width 32 height 19
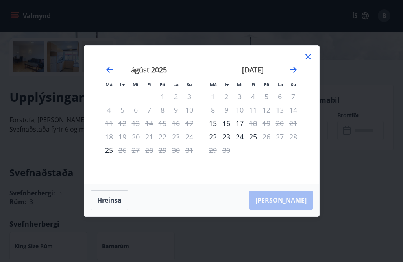
click at [294, 74] on icon "Move forward to switch to the next month." at bounding box center [293, 69] width 9 height 9
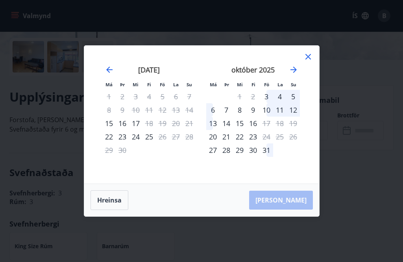
click at [296, 74] on icon "Move forward to switch to the next month." at bounding box center [293, 69] width 9 height 9
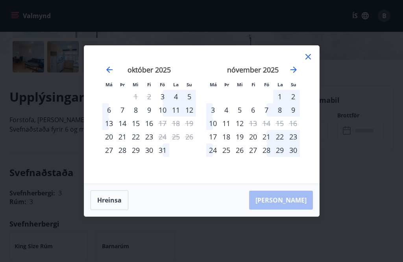
click at [295, 74] on icon "Move forward to switch to the next month." at bounding box center [293, 69] width 9 height 9
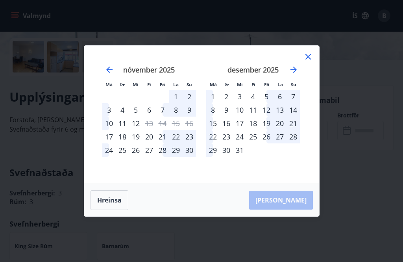
click at [219, 157] on div "29" at bounding box center [212, 149] width 13 height 13
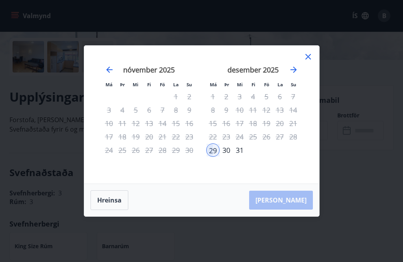
click at [295, 73] on icon "Move forward to switch to the next month." at bounding box center [294, 70] width 6 height 6
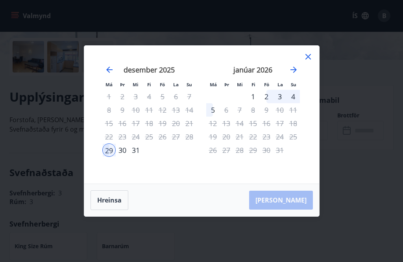
click at [282, 103] on div "3" at bounding box center [279, 96] width 13 height 13
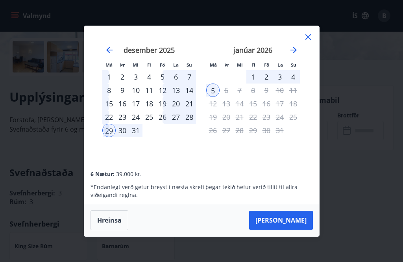
click at [269, 84] on div "2" at bounding box center [266, 76] width 13 height 13
click at [111, 137] on div "29" at bounding box center [108, 130] width 13 height 13
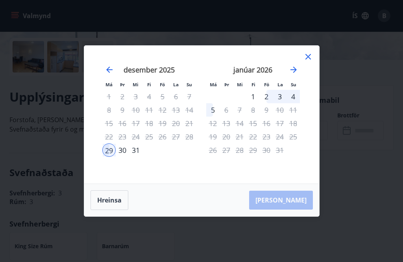
click at [269, 103] on div "2" at bounding box center [266, 96] width 13 height 13
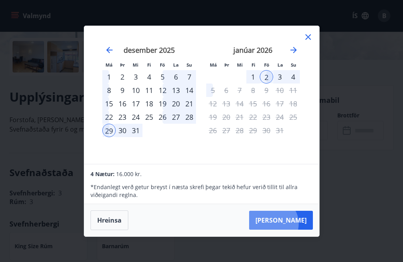
click at [297, 230] on button "[PERSON_NAME]" at bounding box center [281, 220] width 64 height 19
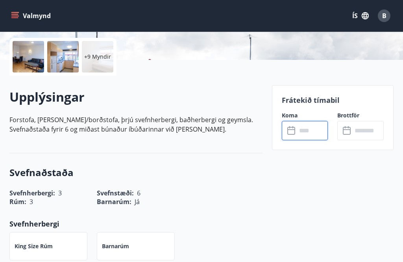
type input "******"
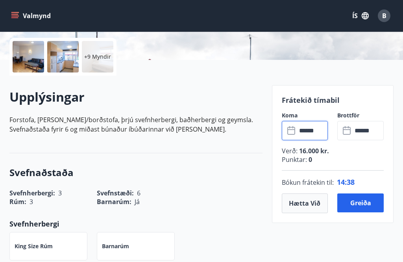
click at [362, 204] on button "Greiða" at bounding box center [361, 202] width 46 height 19
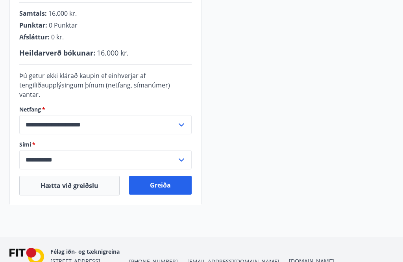
scroll to position [224, 0]
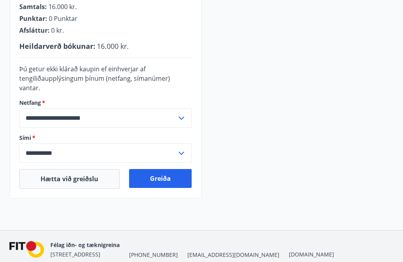
click at [163, 169] on button "Greiða" at bounding box center [160, 178] width 63 height 19
